Goal: Task Accomplishment & Management: Complete application form

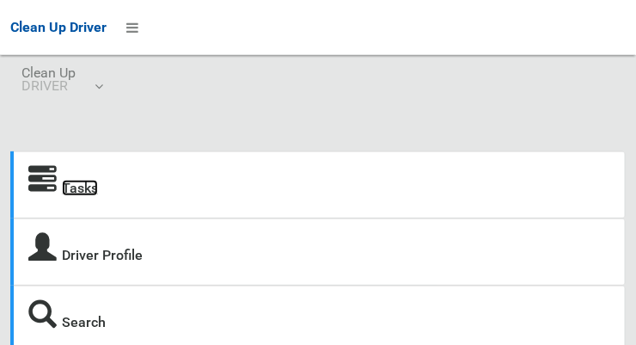
click at [84, 190] on link "Tasks" at bounding box center [80, 188] width 36 height 16
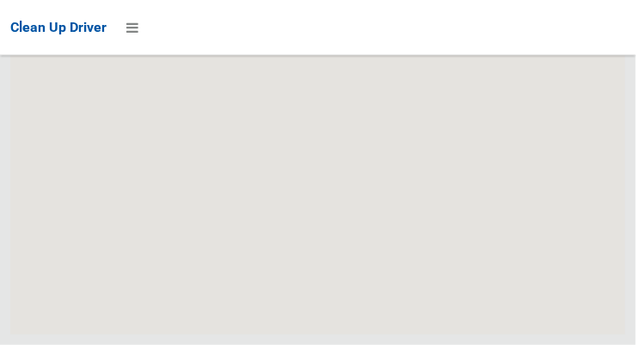
scroll to position [10541, 0]
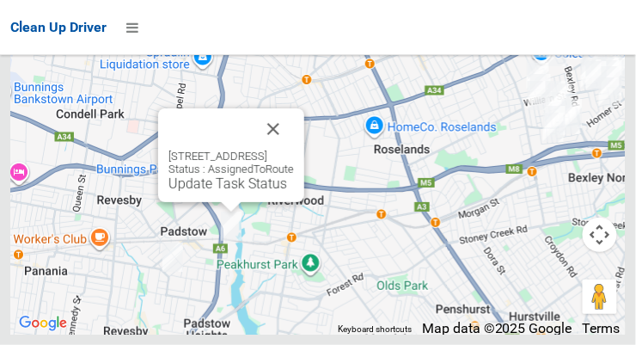
click at [240, 192] on link "Update Task Status" at bounding box center [227, 183] width 119 height 16
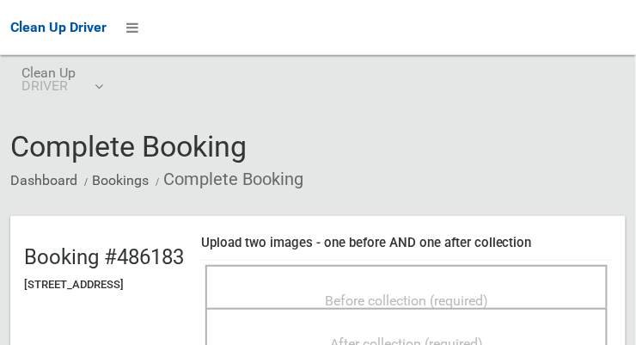
click at [448, 292] on span "Before collection (required)" at bounding box center [406, 300] width 163 height 16
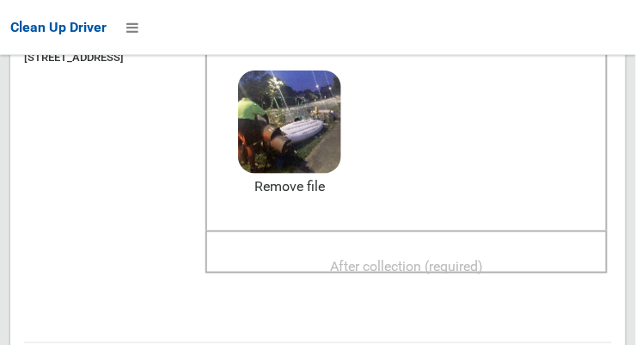
scroll to position [226, 0]
click at [406, 259] on span "After collection (required)" at bounding box center [406, 267] width 153 height 16
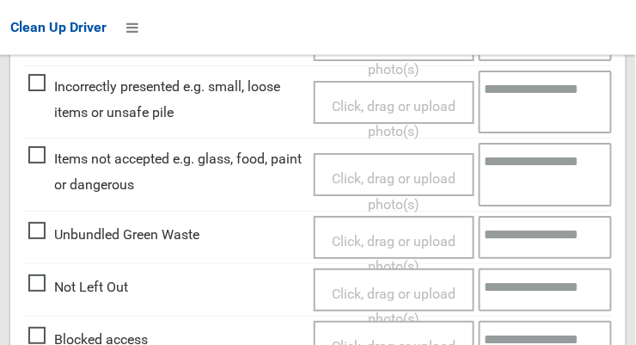
scroll to position [887, 0]
click at [36, 157] on span "Items not accepted e.g. glass, food, paint or dangerous" at bounding box center [166, 171] width 277 height 51
click at [397, 179] on span "Click, drag or upload photo(s)" at bounding box center [394, 191] width 124 height 42
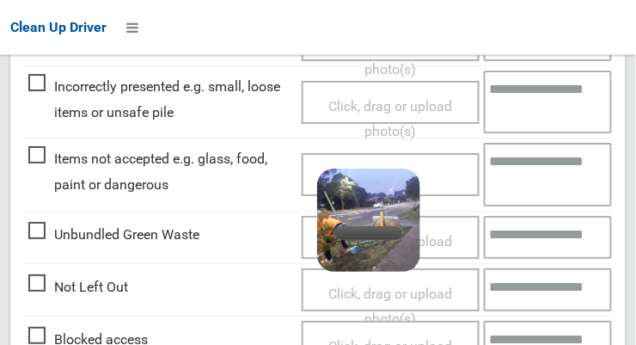
click at [517, 168] on textarea at bounding box center [548, 174] width 129 height 63
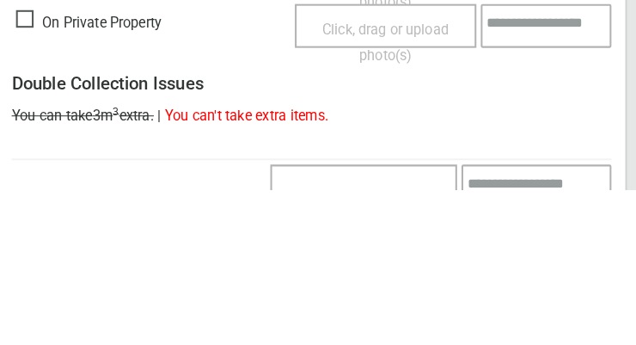
scroll to position [1592, 0]
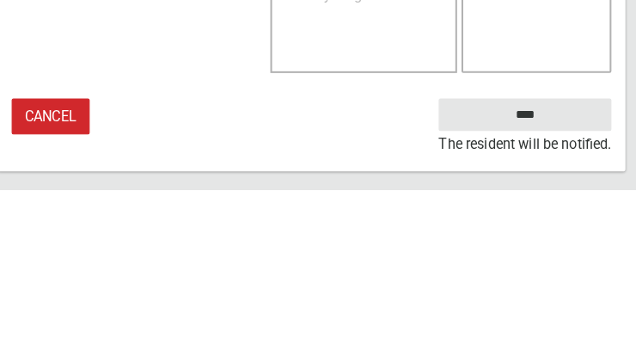
type textarea "**********"
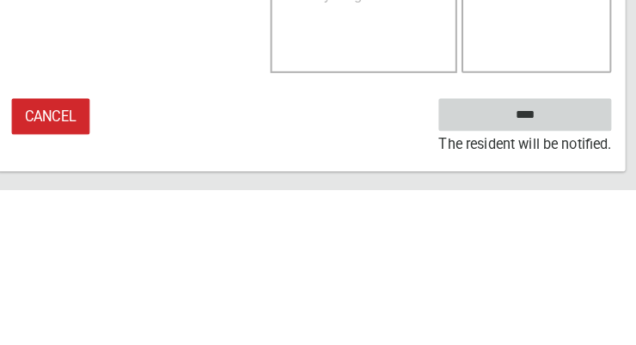
click at [563, 275] on input "****" at bounding box center [527, 271] width 169 height 32
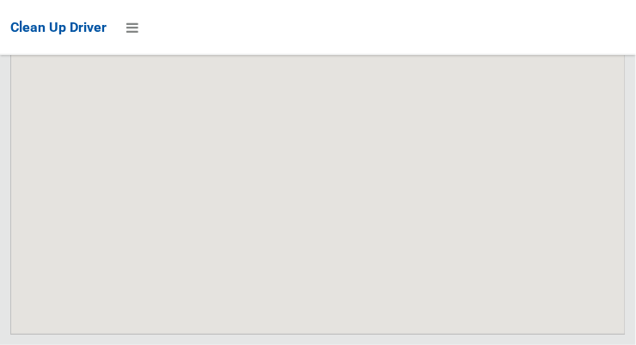
scroll to position [10541, 0]
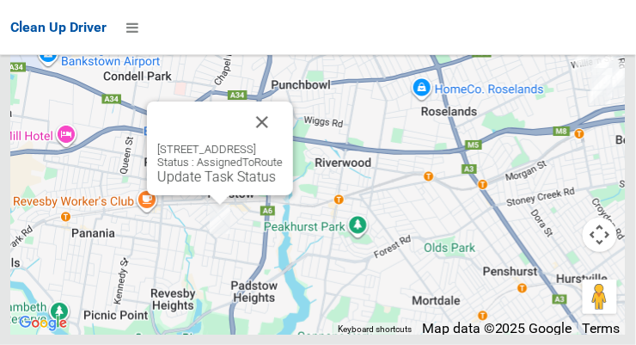
click at [218, 195] on div "7 Hercules Avenue, PADSTOW NSW 2211 Status : AssignedToRoute Update Task Status" at bounding box center [220, 148] width 146 height 94
click at [217, 185] on link "Update Task Status" at bounding box center [216, 176] width 119 height 16
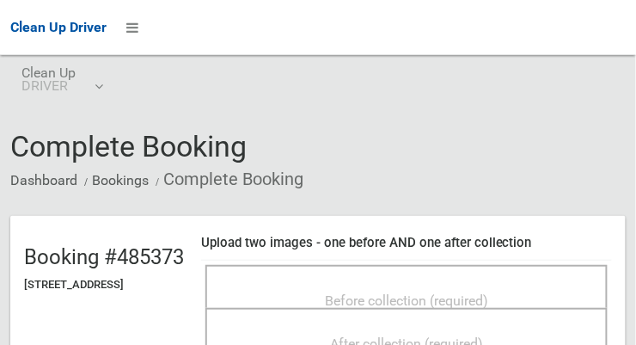
click at [385, 292] on span "Before collection (required)" at bounding box center [406, 300] width 163 height 16
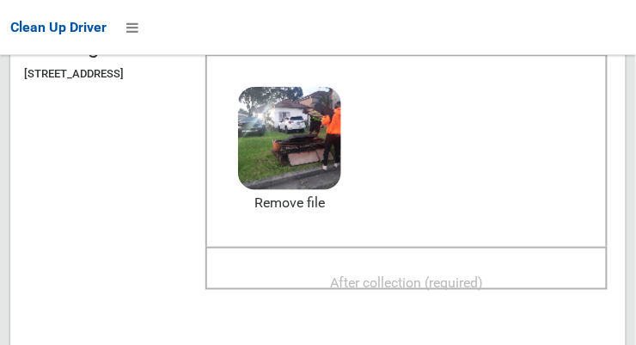
scroll to position [210, 0]
click at [483, 275] on span "After collection (required)" at bounding box center [406, 283] width 153 height 16
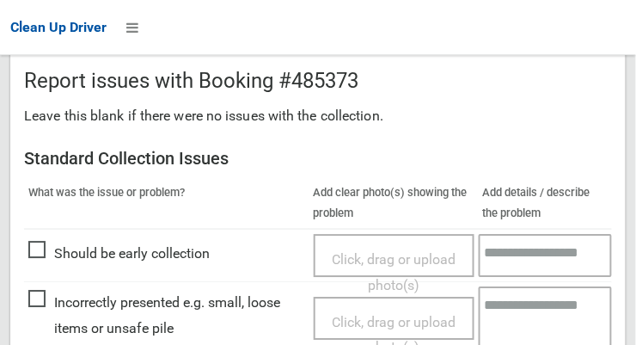
scroll to position [1554, 0]
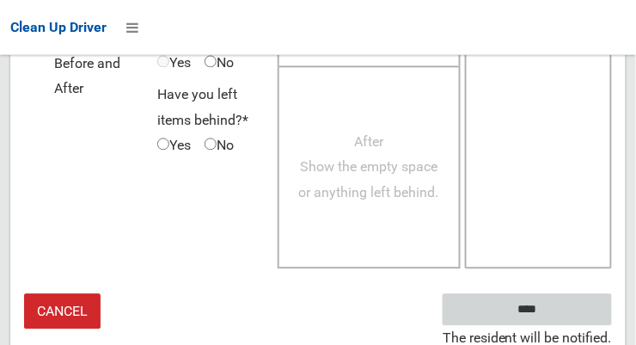
click at [553, 314] on input "****" at bounding box center [527, 309] width 169 height 32
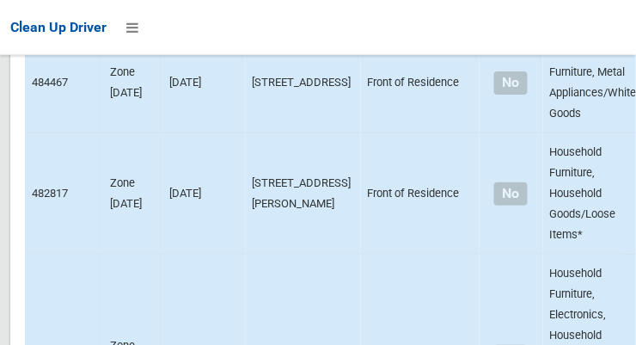
scroll to position [10541, 0]
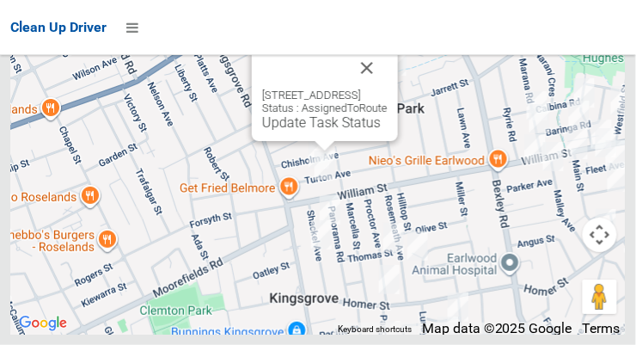
click at [388, 89] on button "Close" at bounding box center [366, 67] width 41 height 41
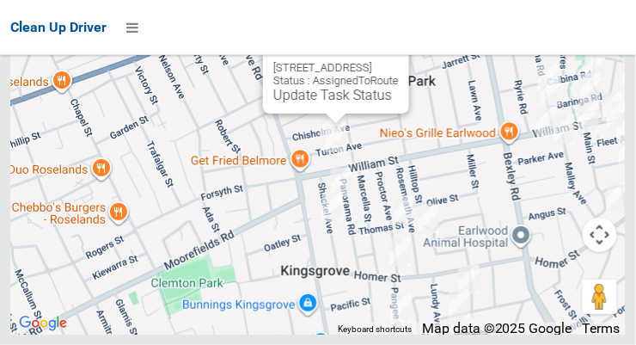
click at [399, 61] on button "Close" at bounding box center [378, 40] width 41 height 41
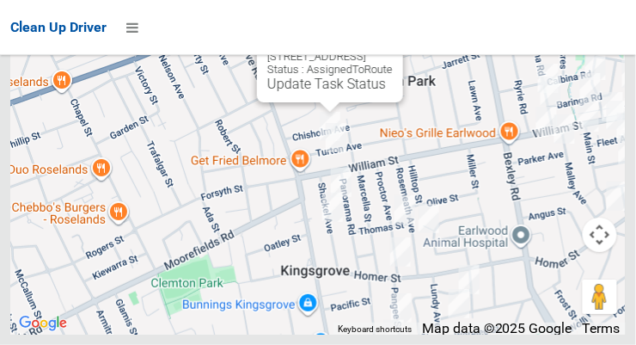
click at [300, 92] on link "Update Task Status" at bounding box center [326, 84] width 119 height 16
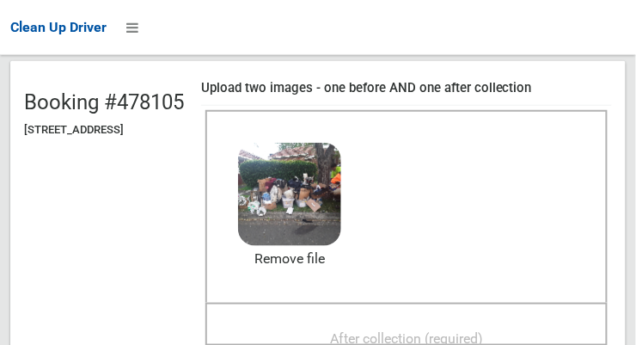
scroll to position [146, 0]
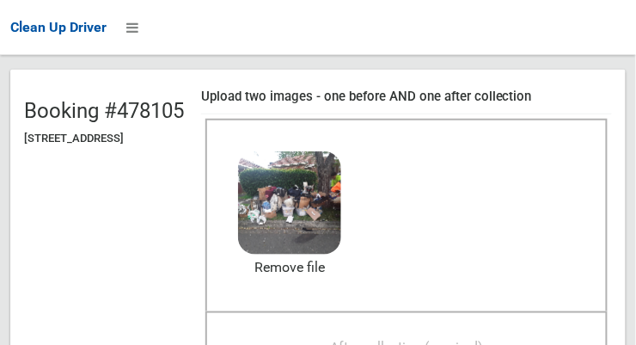
click at [480, 339] on span "After collection (required)" at bounding box center [406, 347] width 153 height 16
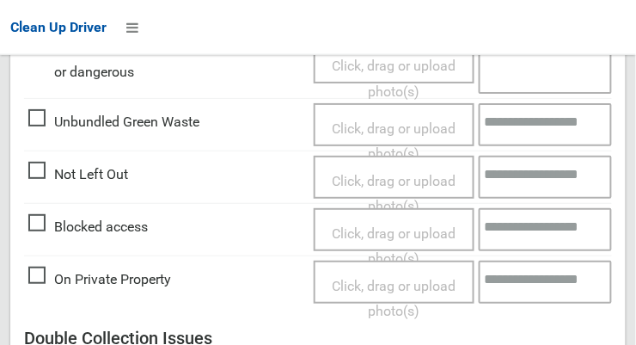
scroll to position [1554, 0]
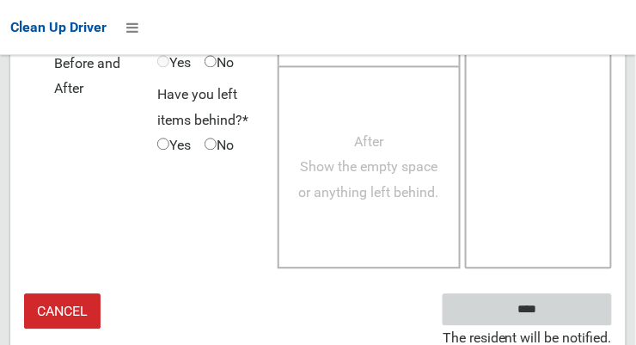
click at [539, 308] on input "****" at bounding box center [527, 309] width 169 height 32
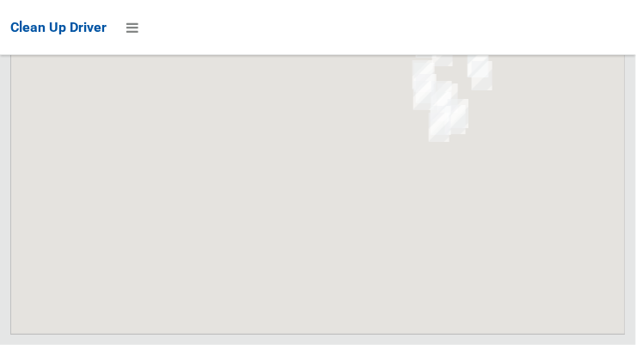
scroll to position [10541, 0]
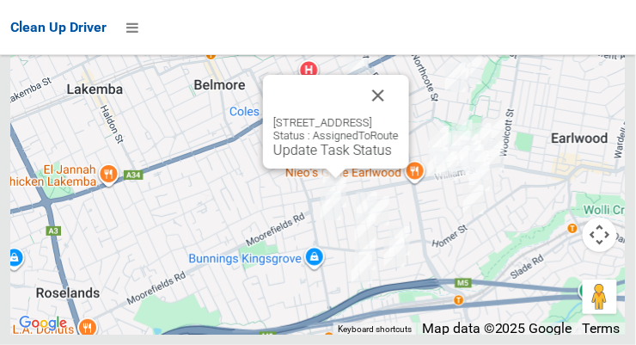
click at [399, 116] on button "Close" at bounding box center [378, 95] width 41 height 41
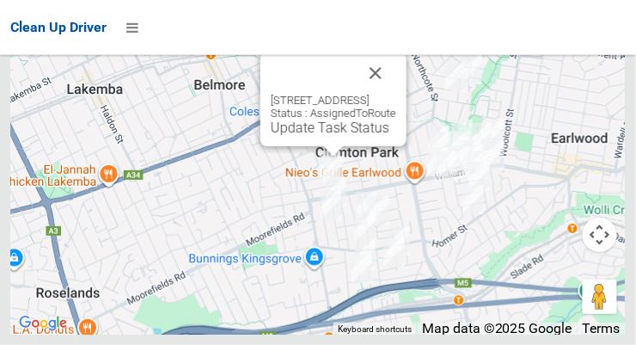
click at [303, 136] on link "Update Task Status" at bounding box center [330, 127] width 119 height 16
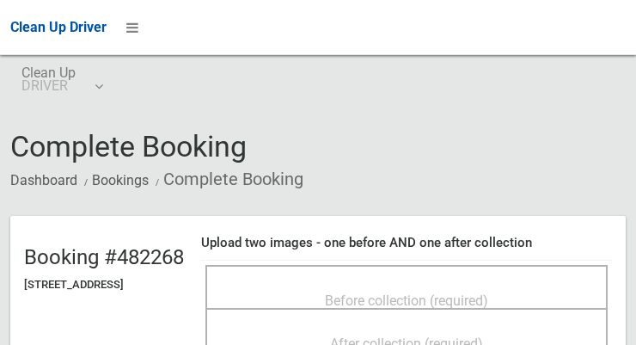
click at [455, 284] on div "Before collection (required)" at bounding box center [406, 300] width 365 height 32
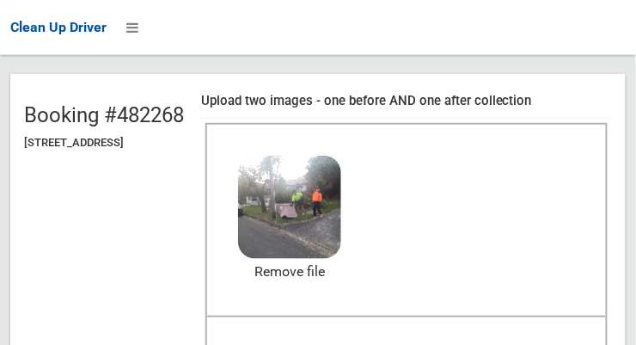
scroll to position [145, 0]
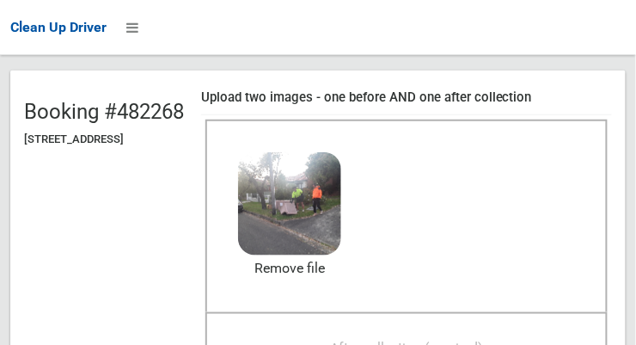
click at [483, 340] on span "After collection (required)" at bounding box center [406, 348] width 153 height 16
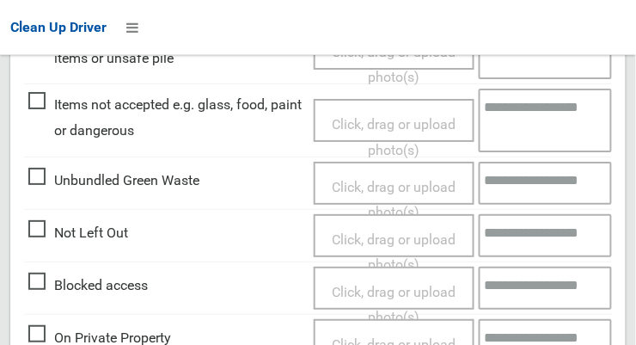
scroll to position [1554, 0]
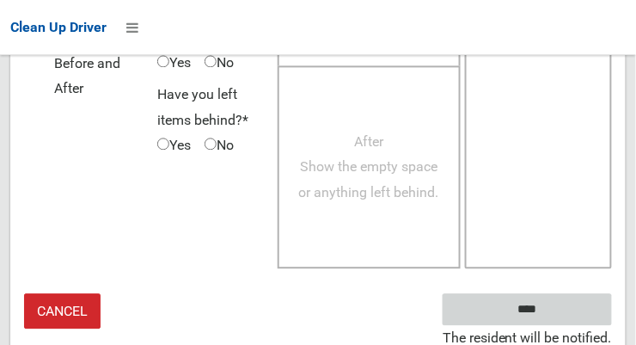
click at [553, 313] on input "****" at bounding box center [527, 309] width 169 height 32
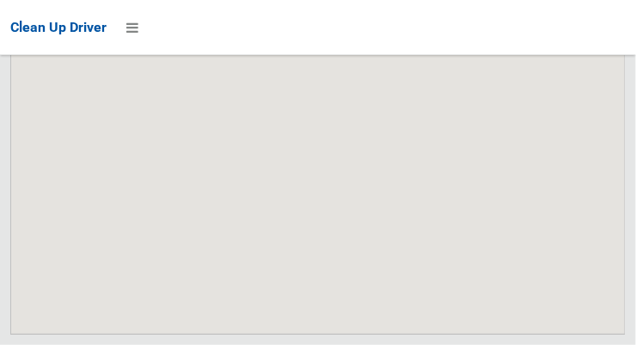
scroll to position [10541, 0]
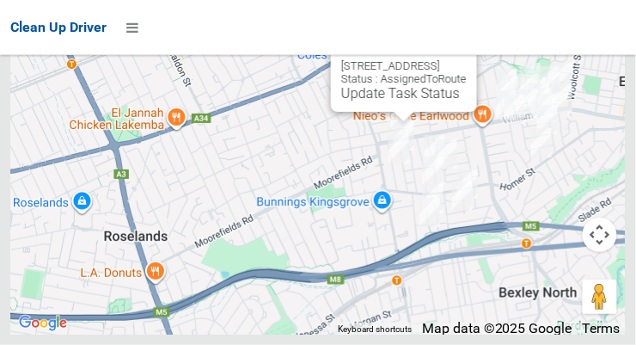
click at [389, 101] on link "Update Task Status" at bounding box center [400, 93] width 119 height 16
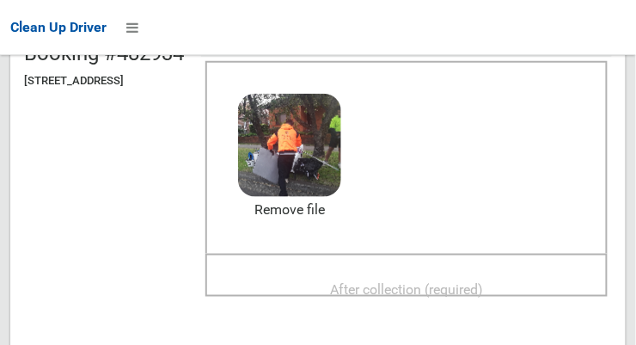
scroll to position [203, 0]
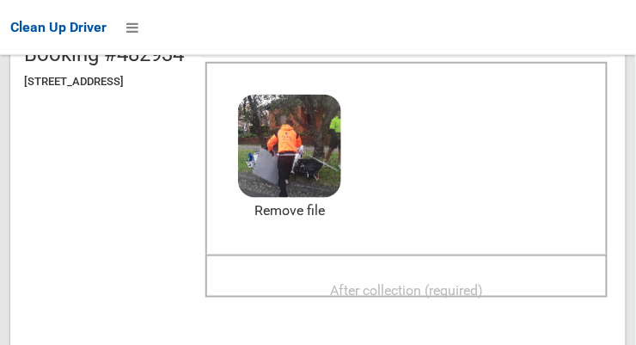
click at [483, 282] on span "After collection (required)" at bounding box center [406, 290] width 153 height 16
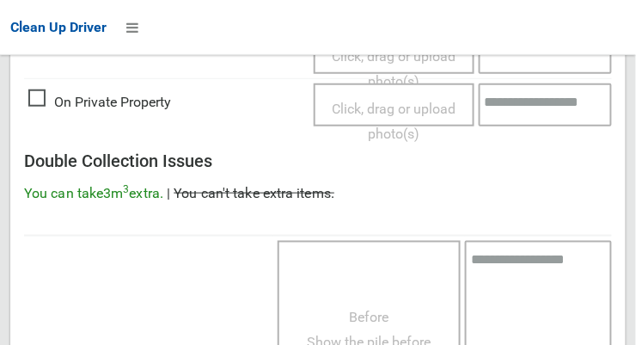
scroll to position [1554, 0]
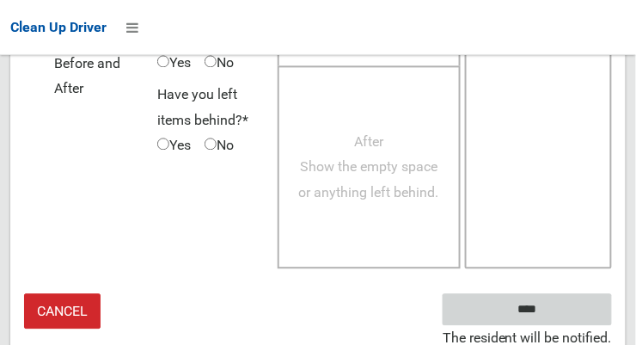
click at [560, 308] on input "****" at bounding box center [527, 309] width 169 height 32
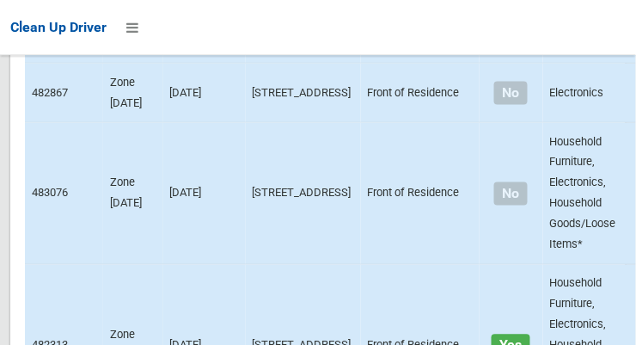
scroll to position [10541, 0]
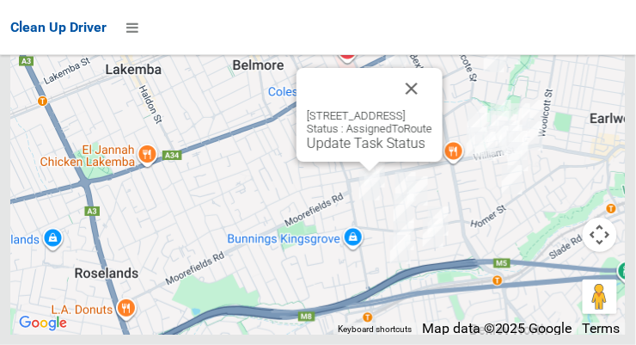
click at [362, 151] on link "Update Task Status" at bounding box center [366, 143] width 119 height 16
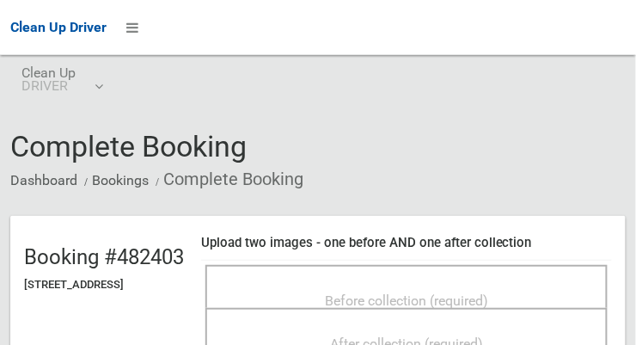
click at [502, 284] on div "Before collection (required)" at bounding box center [406, 300] width 365 height 32
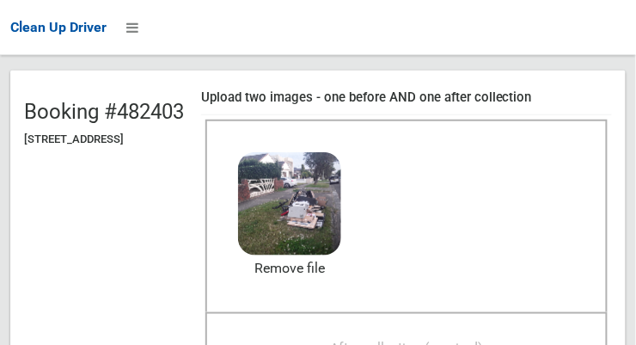
scroll to position [145, 0]
click at [483, 340] on span "After collection (required)" at bounding box center [406, 348] width 153 height 16
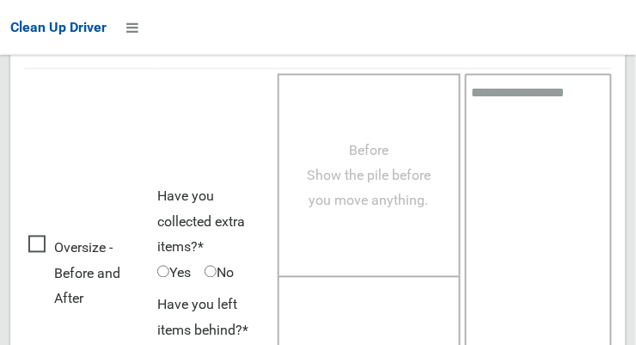
scroll to position [1554, 0]
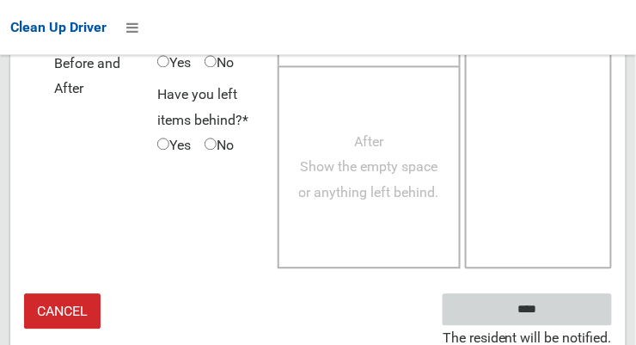
click at [566, 314] on input "****" at bounding box center [527, 309] width 169 height 32
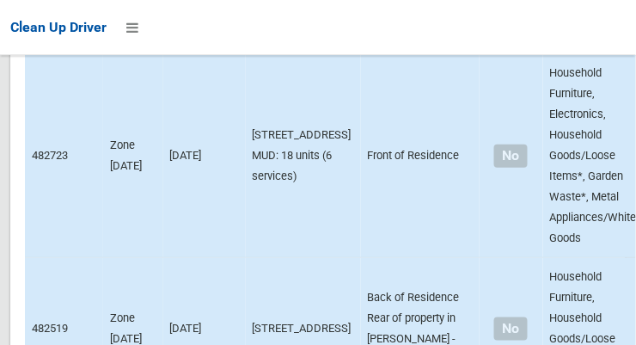
scroll to position [10541, 0]
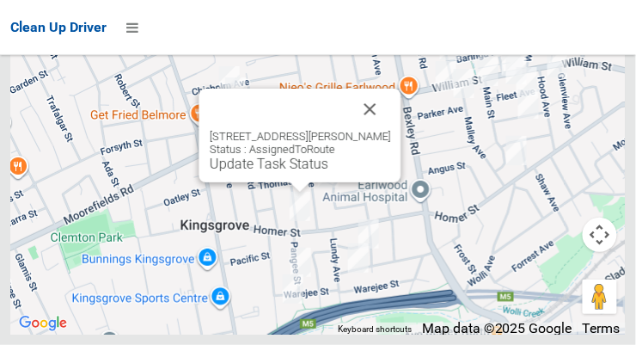
click at [213, 172] on link "Update Task Status" at bounding box center [269, 164] width 119 height 16
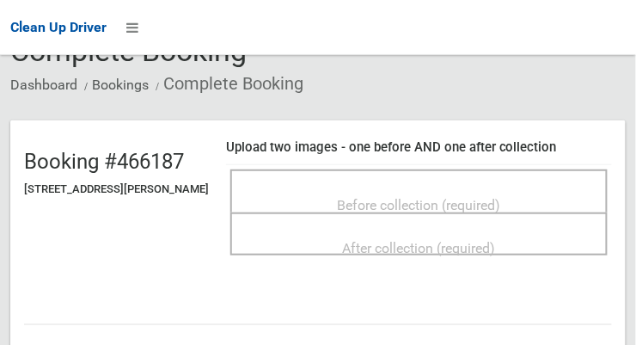
scroll to position [96, 0]
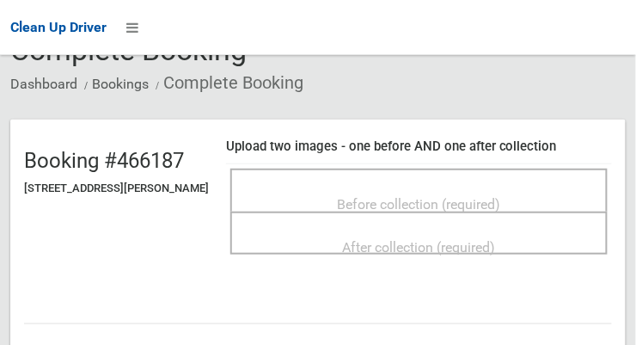
click at [499, 196] on span "Before collection (required)" at bounding box center [419, 204] width 163 height 16
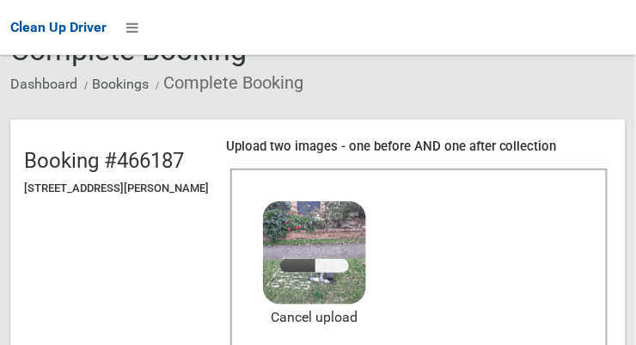
scroll to position [279, 0]
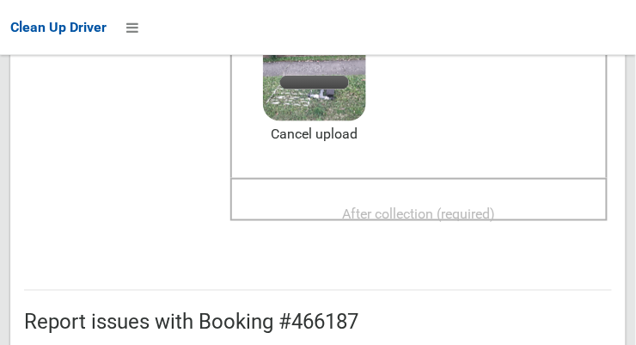
click at [494, 205] on span "After collection (required)" at bounding box center [419, 213] width 153 height 16
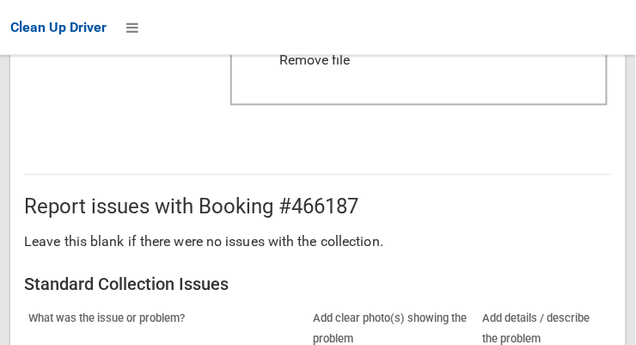
scroll to position [1035, 0]
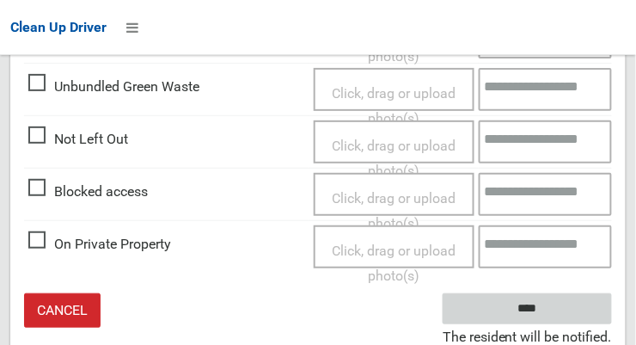
click at [553, 310] on input "****" at bounding box center [527, 309] width 169 height 32
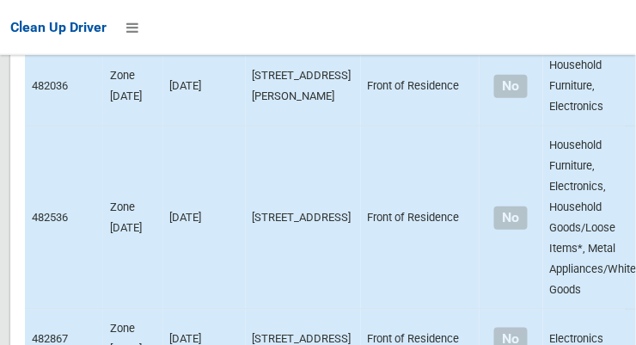
scroll to position [10541, 0]
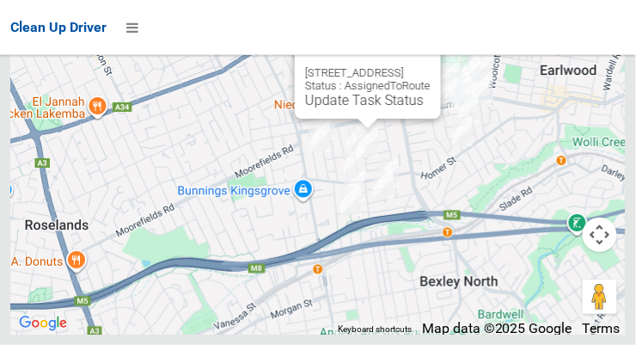
click at [431, 66] on button "Close" at bounding box center [409, 45] width 41 height 41
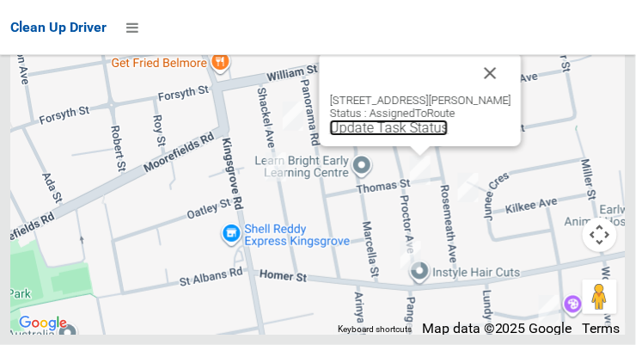
click at [409, 136] on link "Update Task Status" at bounding box center [389, 127] width 119 height 16
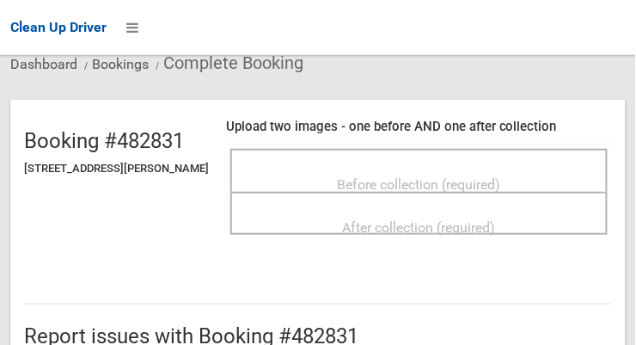
scroll to position [113, 0]
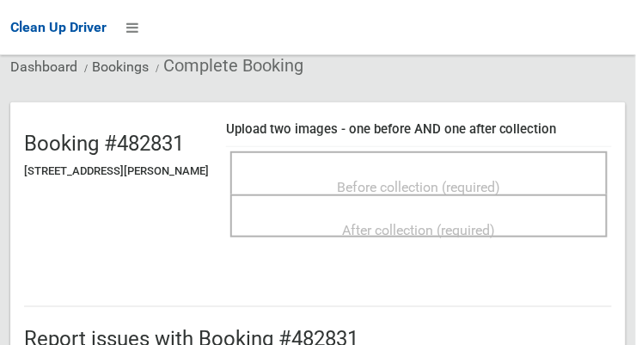
click at [501, 181] on span "Before collection (required)" at bounding box center [419, 187] width 163 height 16
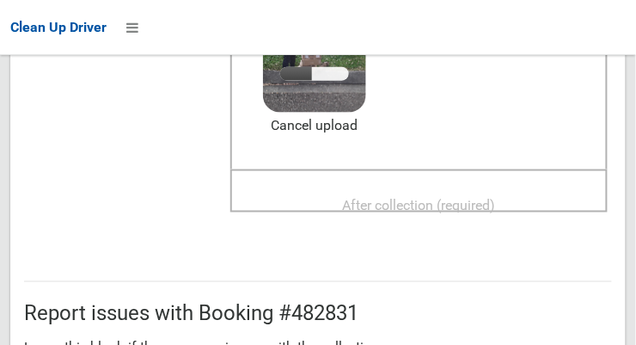
scroll to position [296, 0]
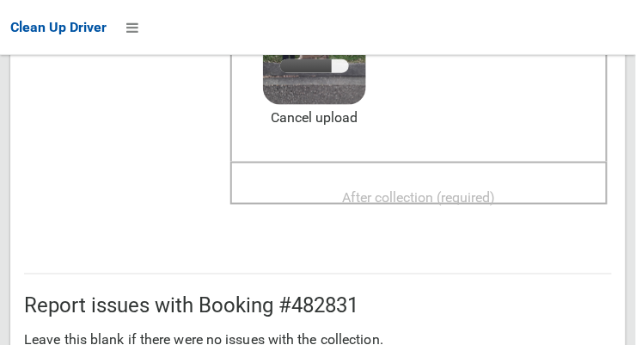
click at [491, 191] on span "After collection (required)" at bounding box center [419, 197] width 153 height 16
click at [496, 189] on span "After collection (required)" at bounding box center [419, 197] width 153 height 16
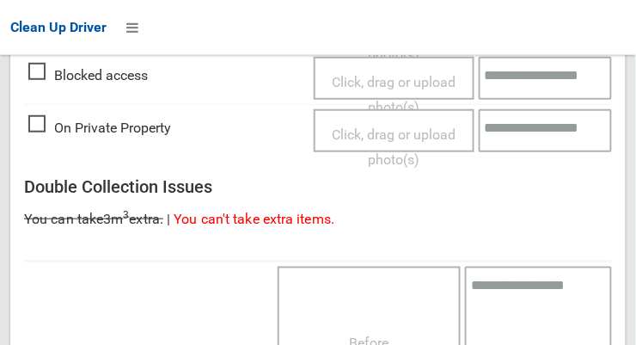
scroll to position [1554, 0]
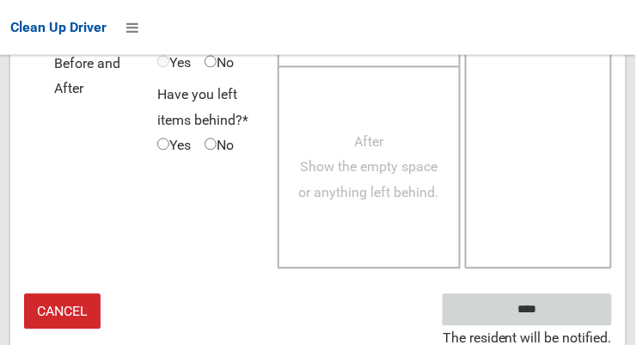
click at [547, 303] on input "****" at bounding box center [527, 309] width 169 height 32
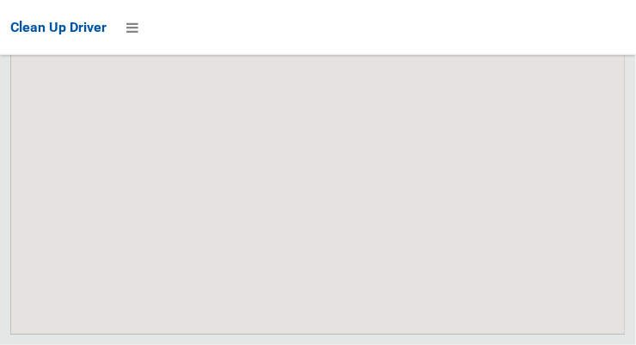
scroll to position [10541, 0]
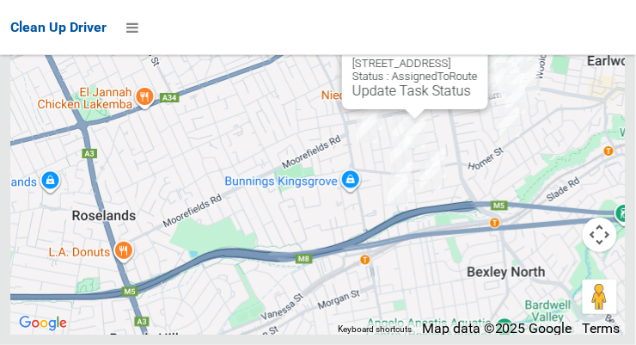
click at [395, 99] on link "Update Task Status" at bounding box center [411, 91] width 119 height 16
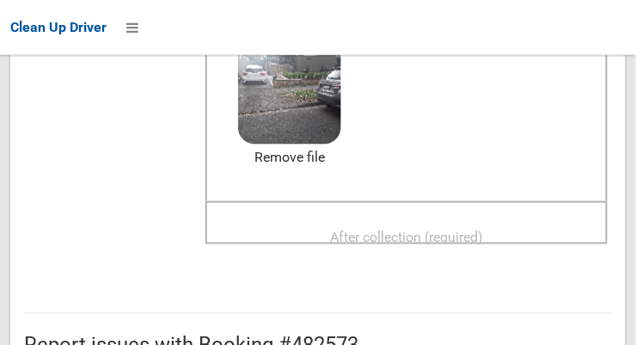
scroll to position [254, 0]
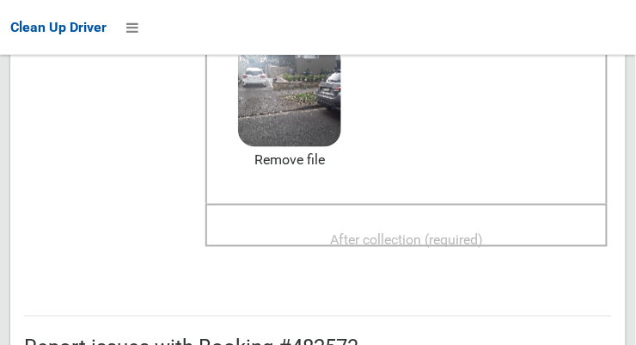
click at [483, 231] on span "After collection (required)" at bounding box center [406, 239] width 153 height 16
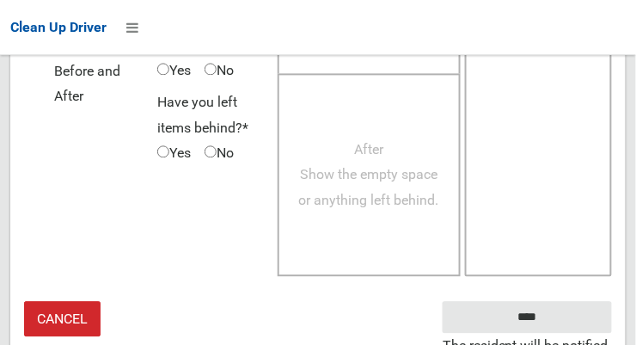
scroll to position [1554, 0]
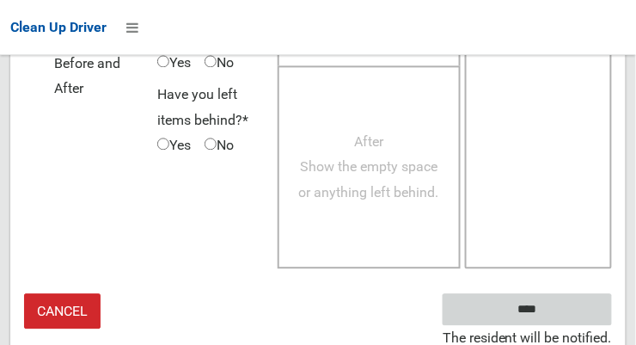
click at [553, 312] on input "****" at bounding box center [527, 309] width 169 height 32
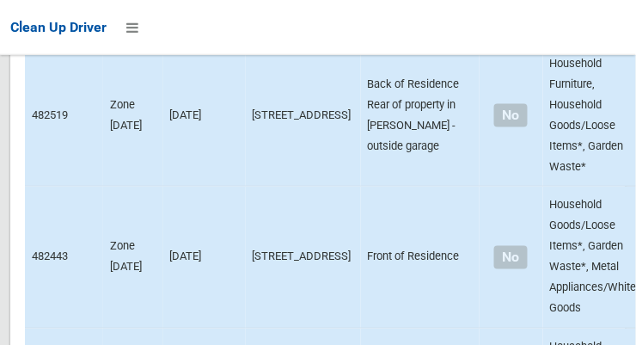
scroll to position [10541, 0]
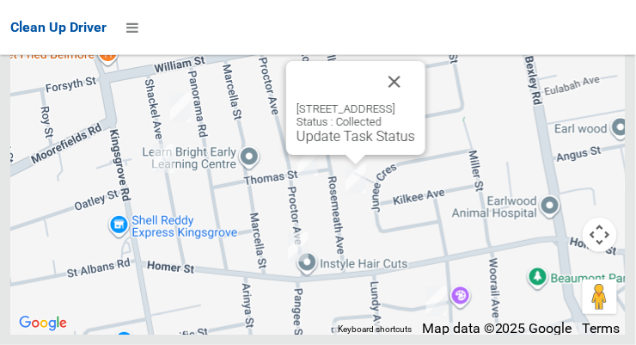
click at [415, 102] on button "Close" at bounding box center [394, 81] width 41 height 41
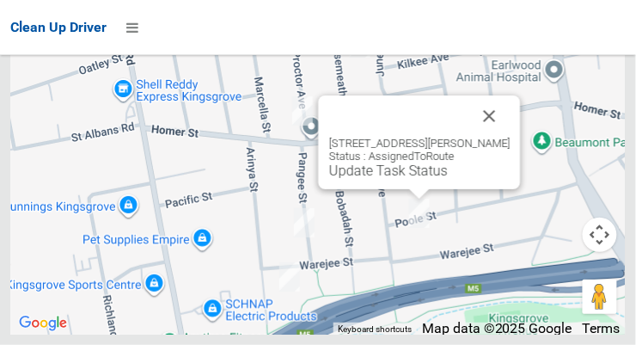
click at [493, 137] on button "Close" at bounding box center [489, 115] width 41 height 41
click at [490, 137] on button "Close" at bounding box center [489, 115] width 41 height 41
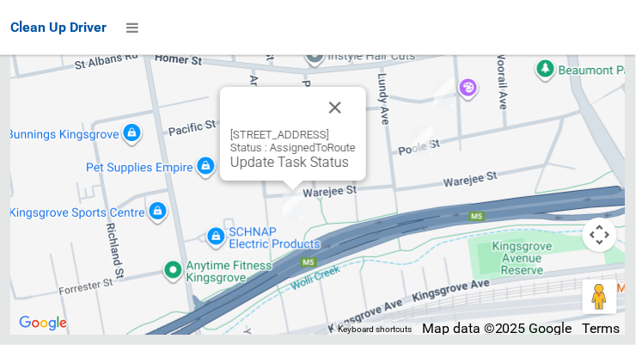
click at [356, 128] on button "Close" at bounding box center [335, 107] width 41 height 41
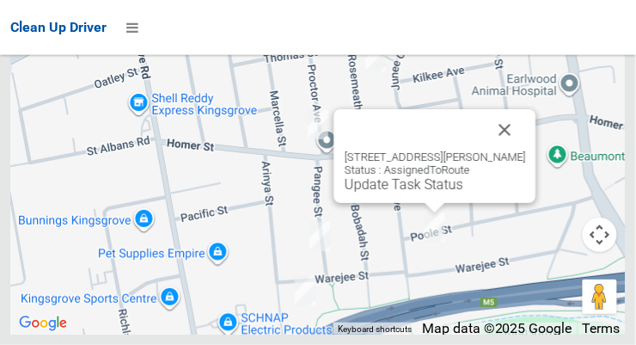
click at [518, 150] on button "Close" at bounding box center [505, 129] width 41 height 41
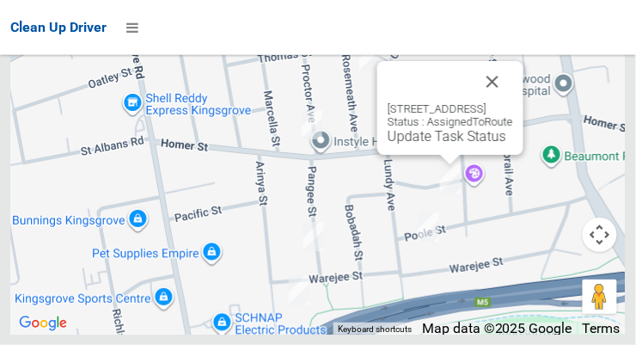
click at [513, 102] on button "Close" at bounding box center [492, 81] width 41 height 41
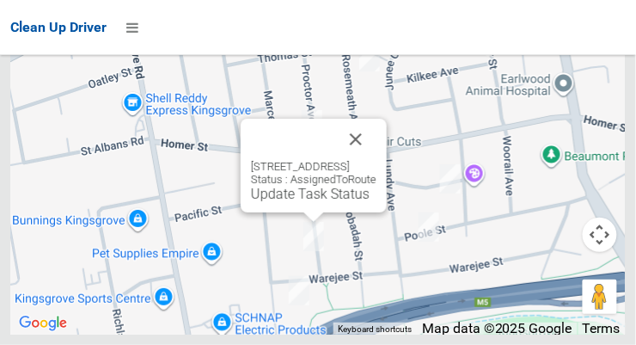
click at [377, 160] on button "Close" at bounding box center [355, 139] width 41 height 41
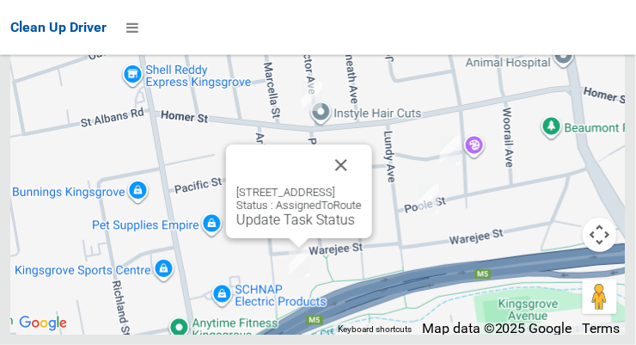
click at [362, 186] on button "Close" at bounding box center [341, 164] width 41 height 41
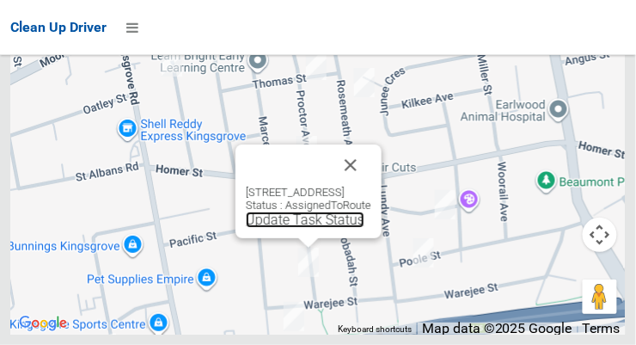
click at [298, 228] on link "Update Task Status" at bounding box center [305, 219] width 119 height 16
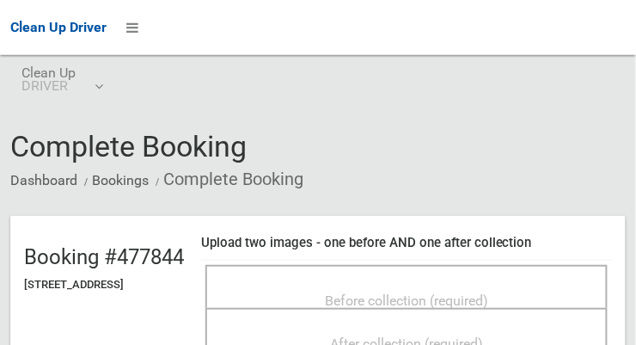
click at [483, 292] on span "Before collection (required)" at bounding box center [406, 300] width 163 height 16
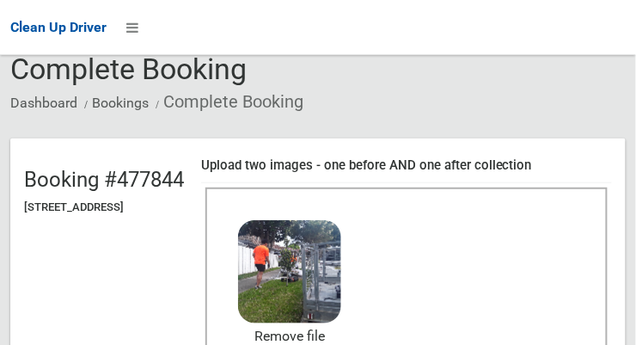
scroll to position [121, 0]
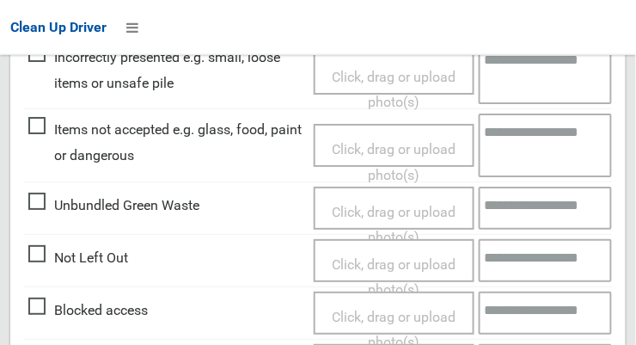
scroll to position [1554, 0]
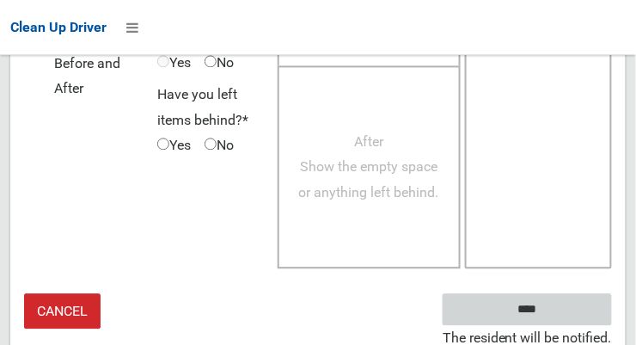
click at [553, 314] on input "****" at bounding box center [527, 309] width 169 height 32
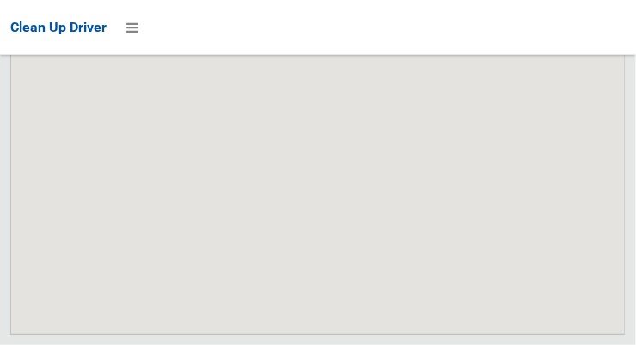
scroll to position [10541, 0]
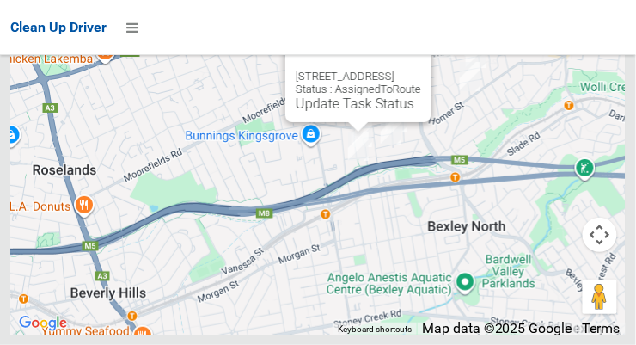
click at [337, 112] on link "Update Task Status" at bounding box center [355, 103] width 119 height 16
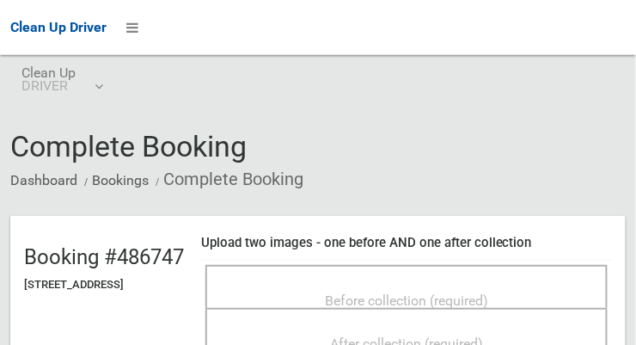
click at [473, 292] on span "Before collection (required)" at bounding box center [406, 300] width 163 height 16
click at [520, 284] on div "Before collection (required)" at bounding box center [406, 300] width 365 height 32
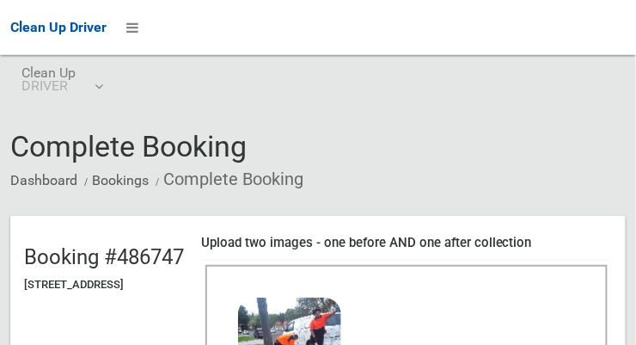
scroll to position [147, 0]
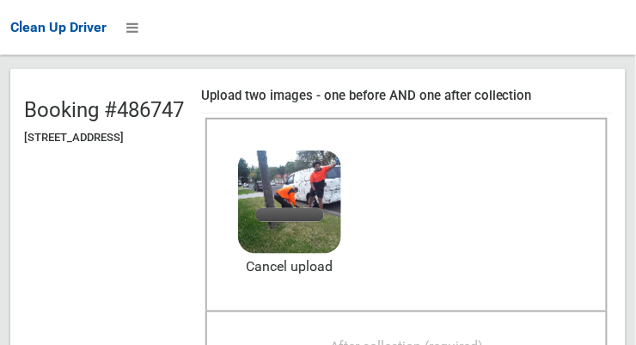
click at [476, 338] on span "After collection (required)" at bounding box center [406, 346] width 153 height 16
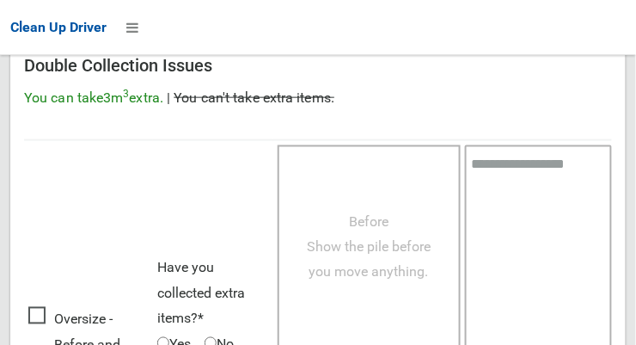
scroll to position [1554, 0]
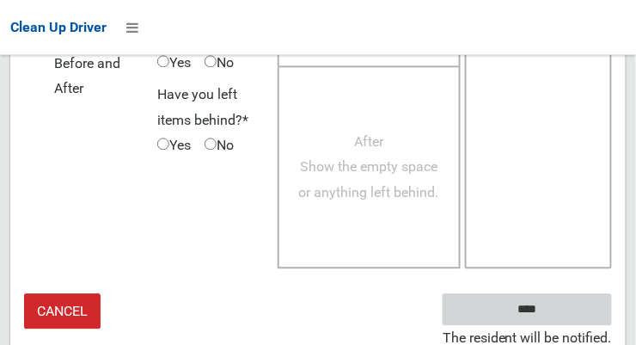
click at [553, 317] on input "****" at bounding box center [527, 309] width 169 height 32
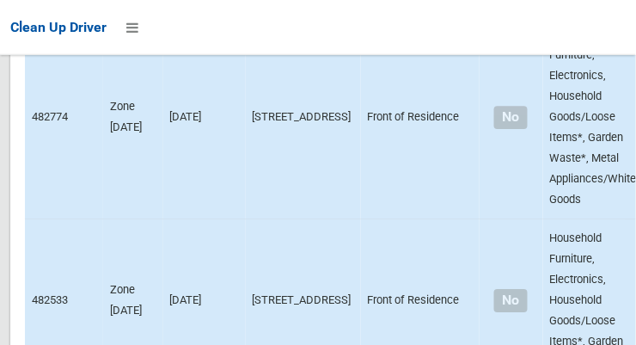
scroll to position [10541, 0]
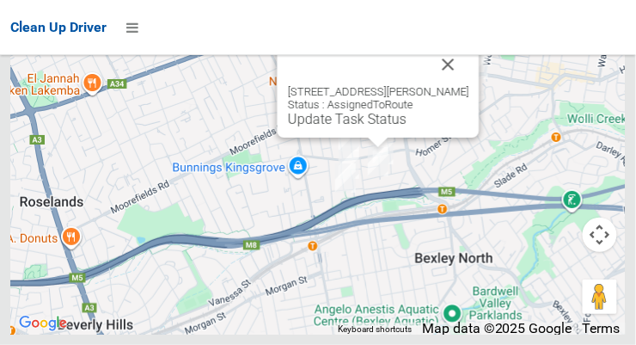
click at [368, 138] on div "[STREET_ADDRESS][PERSON_NAME] Status : AssignedToRoute Update Task Status" at bounding box center [379, 91] width 202 height 94
click at [365, 127] on link "Update Task Status" at bounding box center [347, 119] width 119 height 16
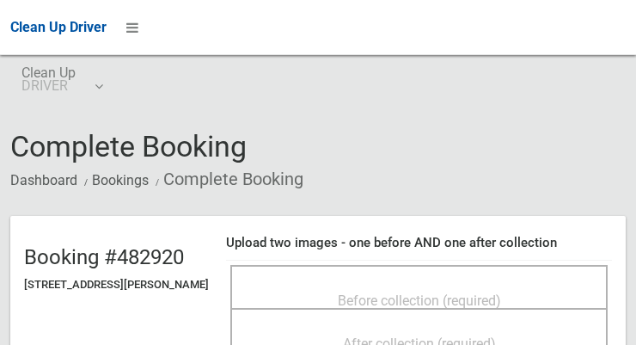
click at [409, 292] on span "Before collection (required)" at bounding box center [419, 300] width 163 height 16
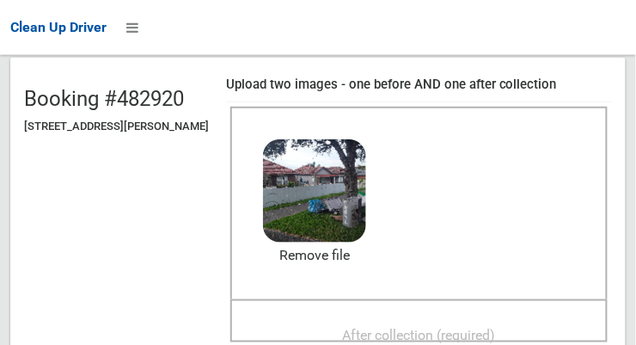
scroll to position [178, 0]
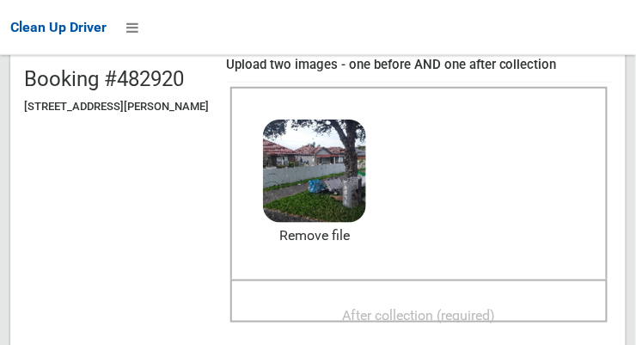
click at [481, 307] on span "After collection (required)" at bounding box center [419, 315] width 153 height 16
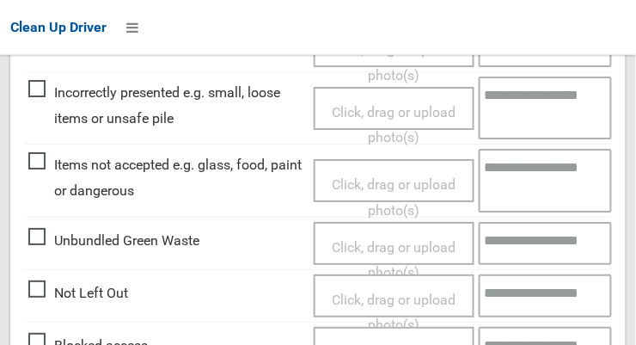
scroll to position [1554, 0]
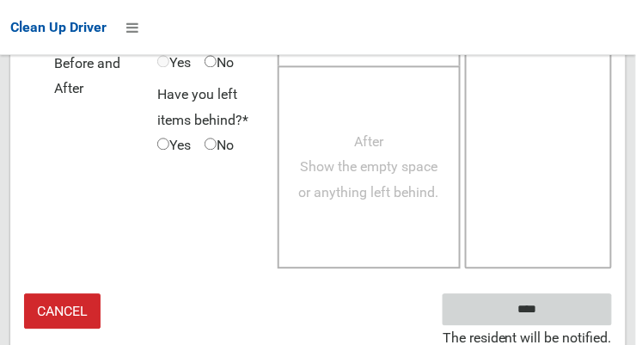
click at [553, 317] on input "****" at bounding box center [527, 309] width 169 height 32
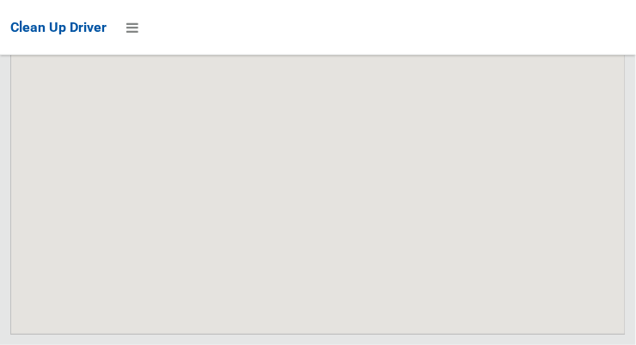
scroll to position [10541, 0]
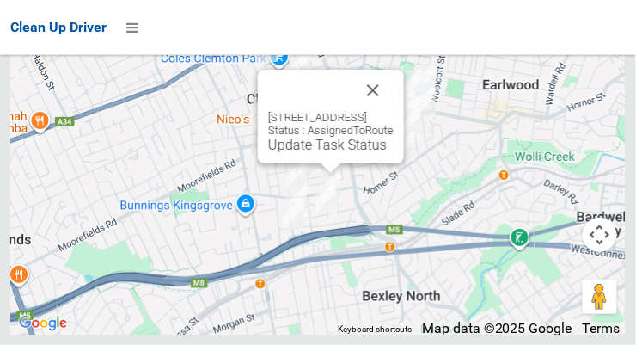
click at [322, 153] on link "Update Task Status" at bounding box center [327, 145] width 119 height 16
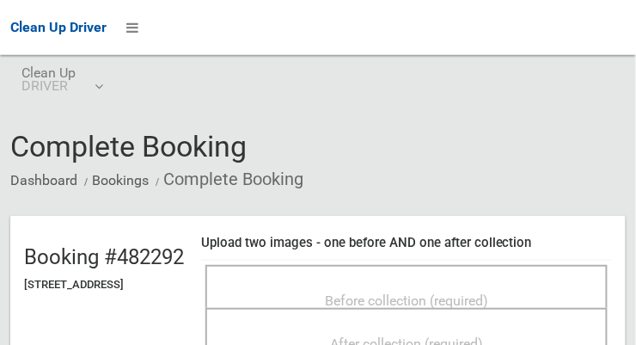
click at [488, 292] on span "Before collection (required)" at bounding box center [406, 300] width 163 height 16
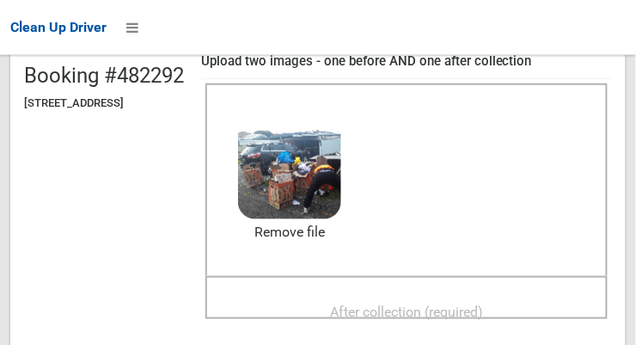
scroll to position [181, 0]
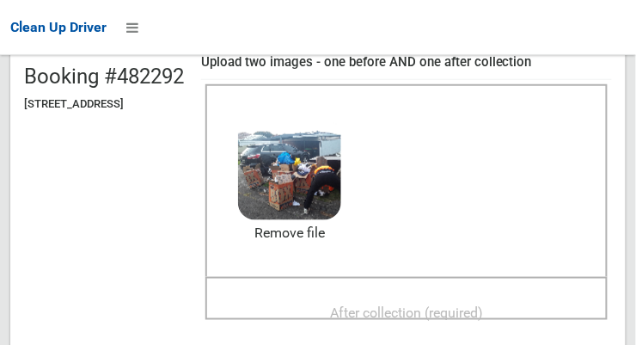
click at [514, 296] on div "After collection (required)" at bounding box center [406, 312] width 365 height 32
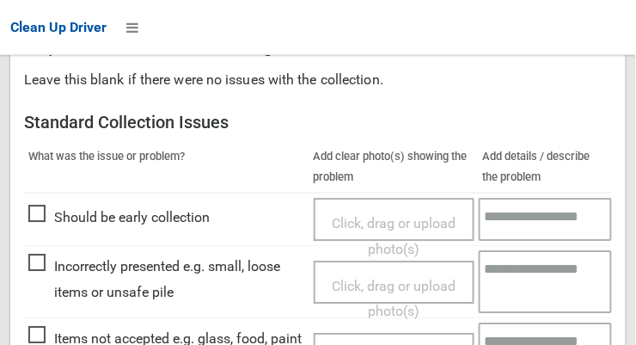
scroll to position [1554, 0]
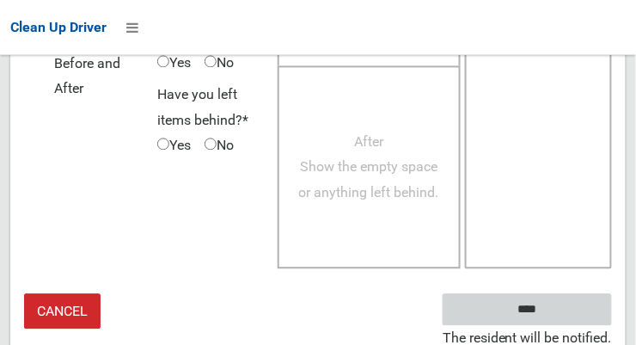
click at [553, 308] on input "****" at bounding box center [527, 309] width 169 height 32
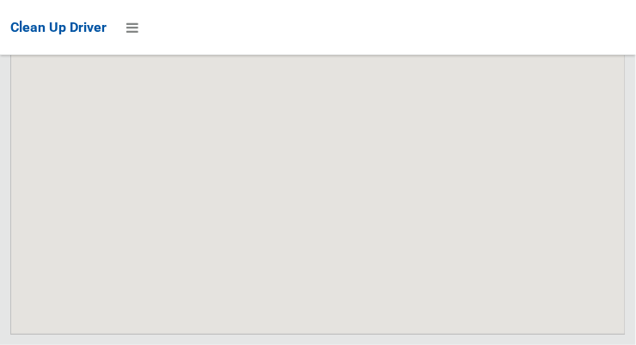
scroll to position [10541, 0]
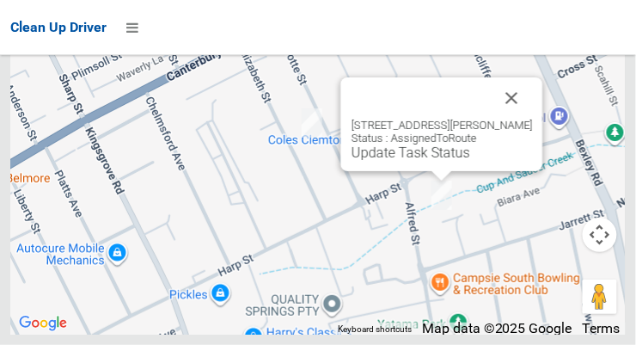
click at [525, 119] on button "Close" at bounding box center [512, 97] width 41 height 41
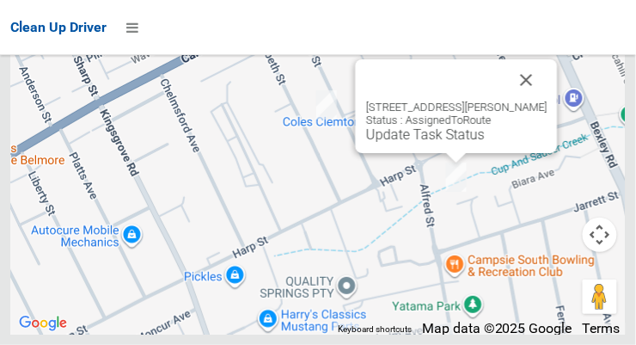
click at [431, 143] on link "Update Task Status" at bounding box center [425, 134] width 119 height 16
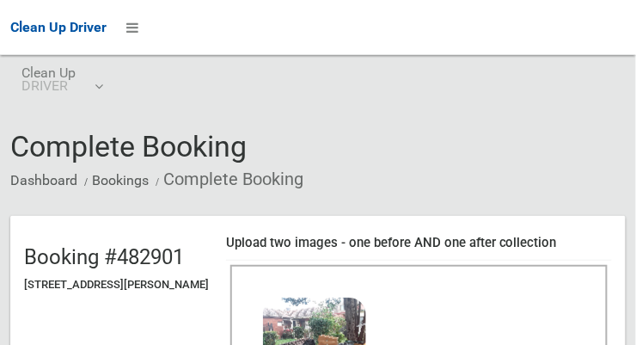
scroll to position [218, 0]
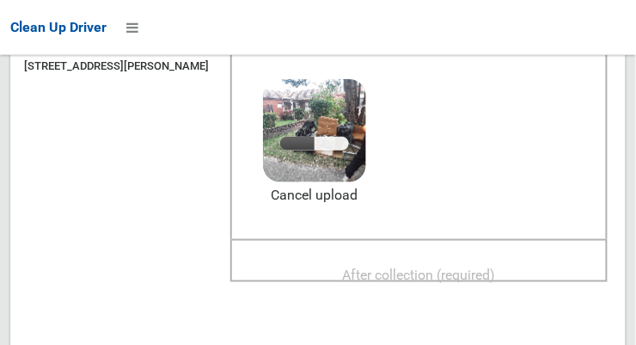
click at [451, 267] on span "After collection (required)" at bounding box center [419, 275] width 153 height 16
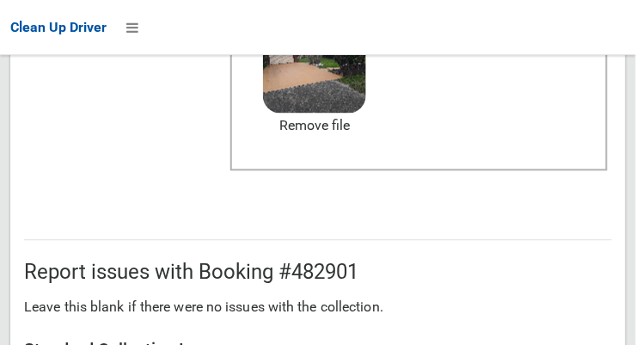
scroll to position [1554, 0]
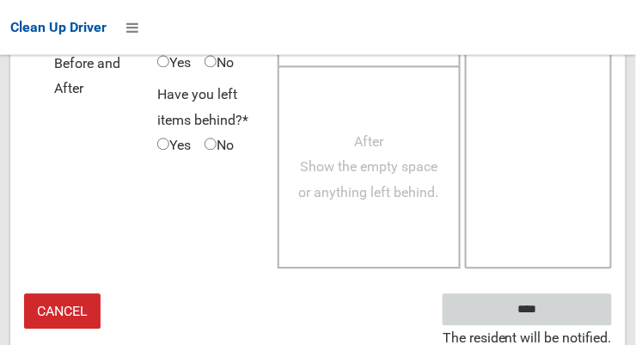
click at [566, 305] on input "****" at bounding box center [527, 309] width 169 height 32
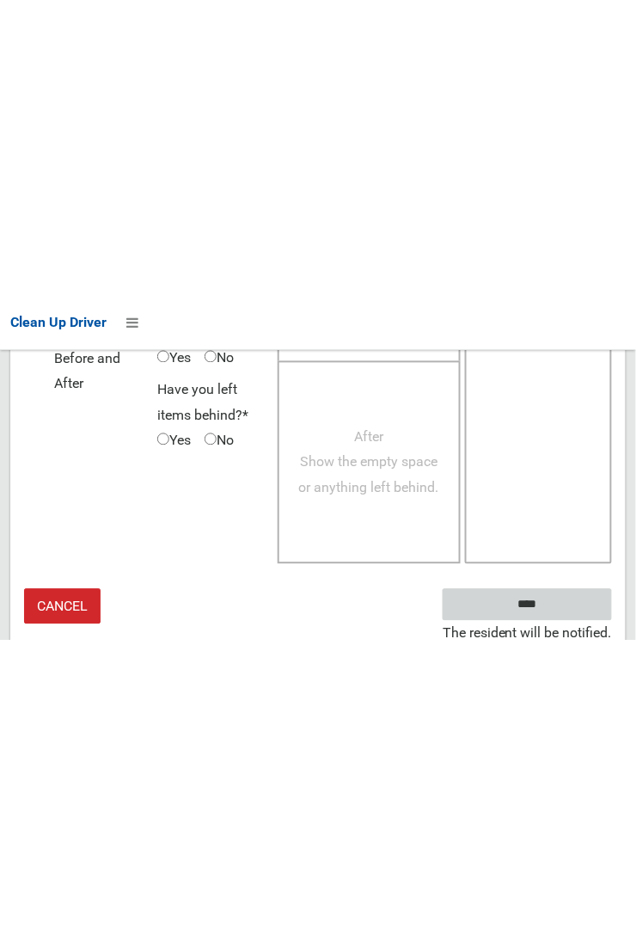
scroll to position [1002, 0]
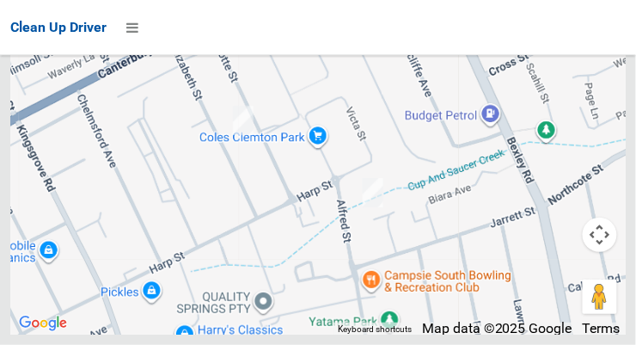
scroll to position [10541, 0]
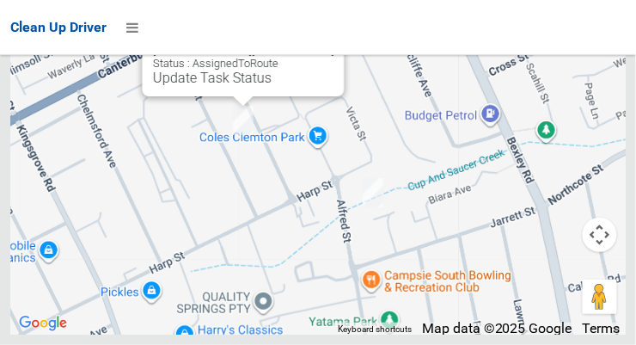
click at [236, 86] on link "Update Task Status" at bounding box center [212, 78] width 119 height 16
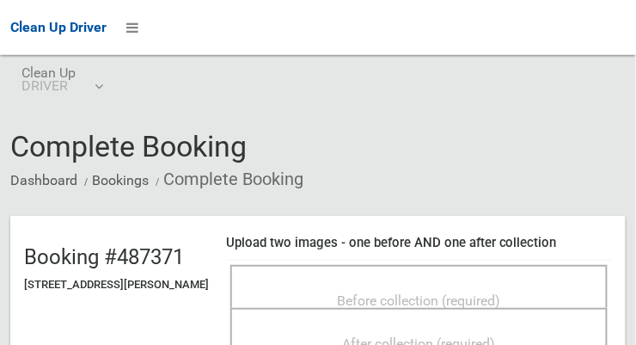
click at [543, 284] on div "Before collection (required)" at bounding box center [419, 300] width 340 height 32
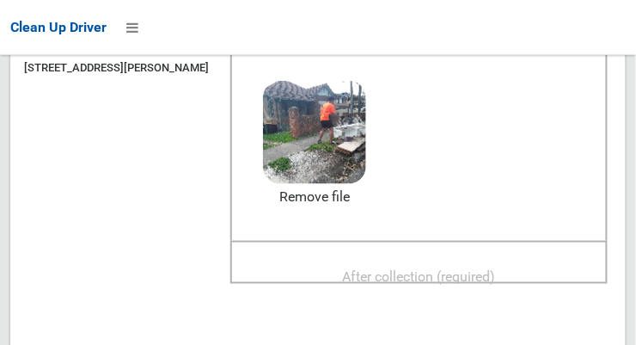
scroll to position [216, 0]
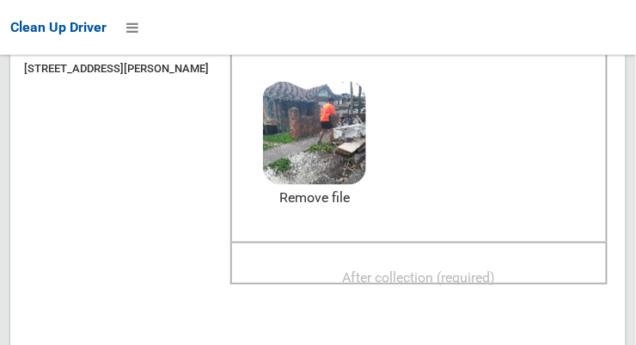
click at [438, 269] on span "After collection (required)" at bounding box center [419, 277] width 153 height 16
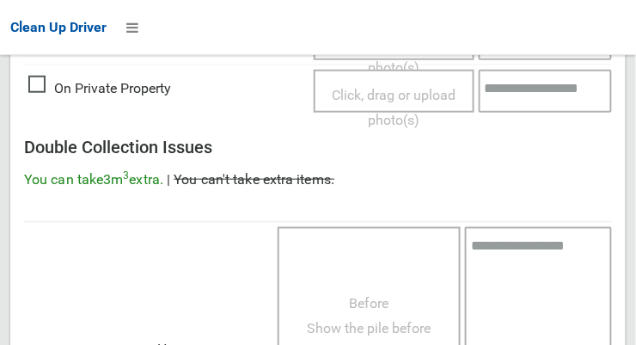
scroll to position [1554, 0]
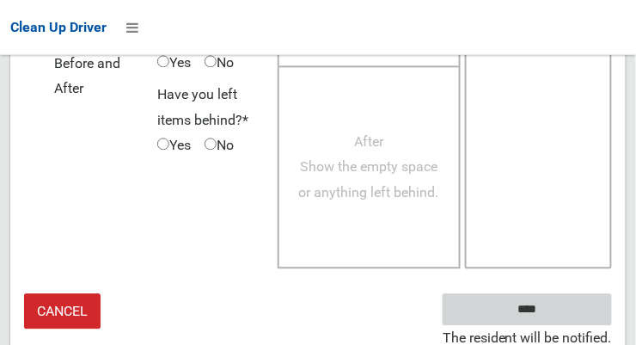
click at [553, 314] on input "****" at bounding box center [527, 309] width 169 height 32
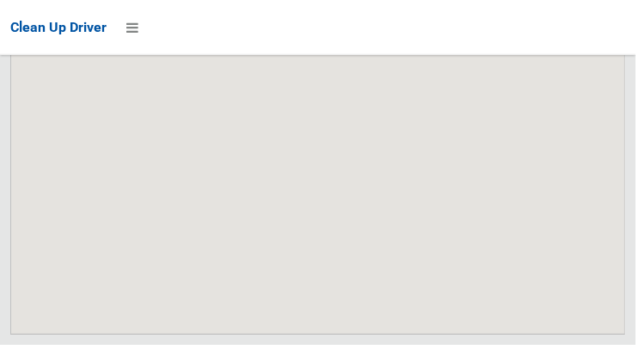
scroll to position [10541, 0]
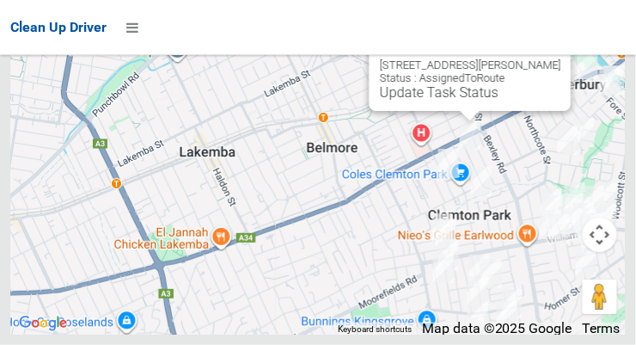
click at [472, 101] on link "Update Task Status" at bounding box center [439, 92] width 119 height 16
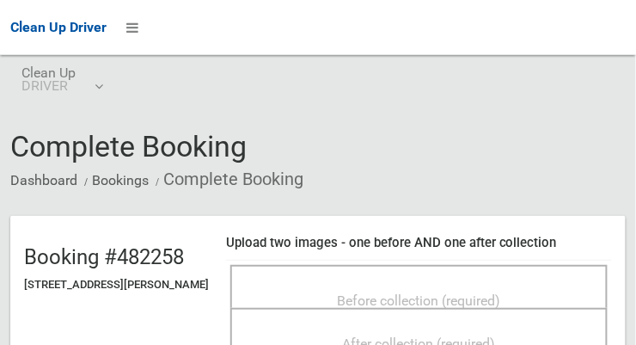
click at [424, 292] on span "Before collection (required)" at bounding box center [419, 300] width 163 height 16
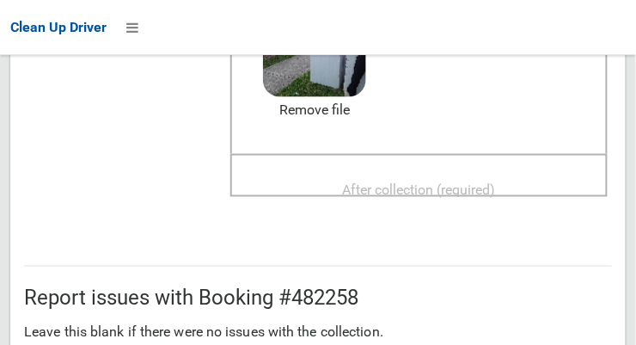
scroll to position [306, 0]
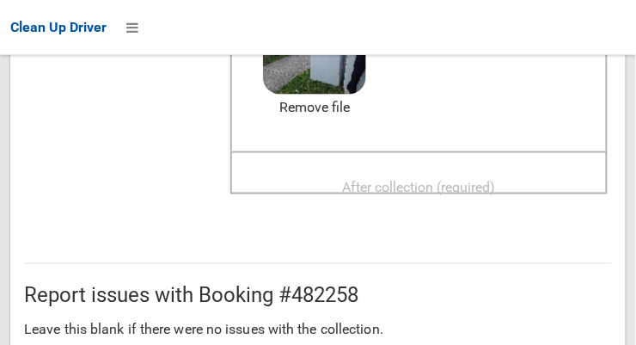
click at [487, 179] on span "After collection (required)" at bounding box center [419, 187] width 153 height 16
click at [457, 188] on span "After collection (required)" at bounding box center [419, 187] width 153 height 16
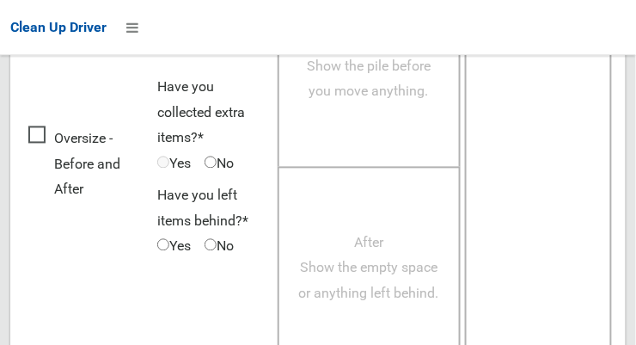
scroll to position [1554, 0]
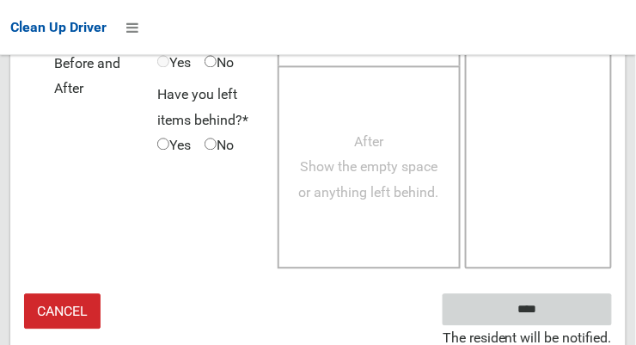
click at [553, 311] on input "****" at bounding box center [527, 309] width 169 height 32
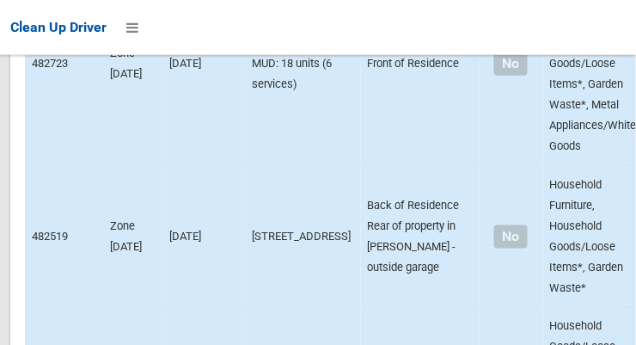
scroll to position [10541, 0]
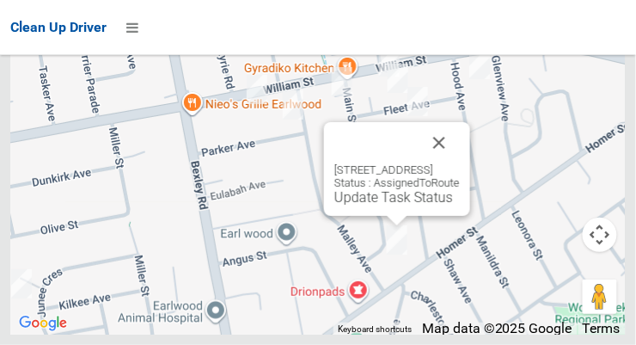
click at [460, 163] on button "Close" at bounding box center [439, 142] width 41 height 41
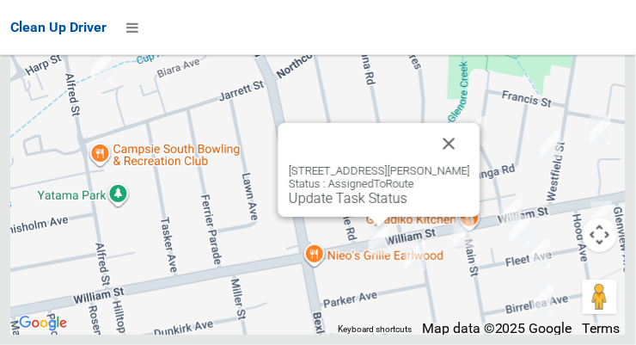
click at [470, 164] on button "Close" at bounding box center [449, 143] width 41 height 41
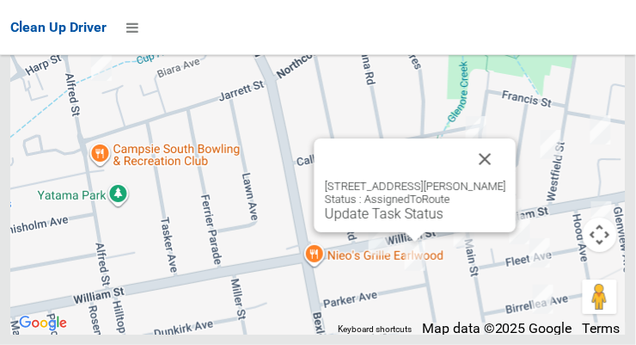
click at [496, 180] on button "Close" at bounding box center [485, 158] width 41 height 41
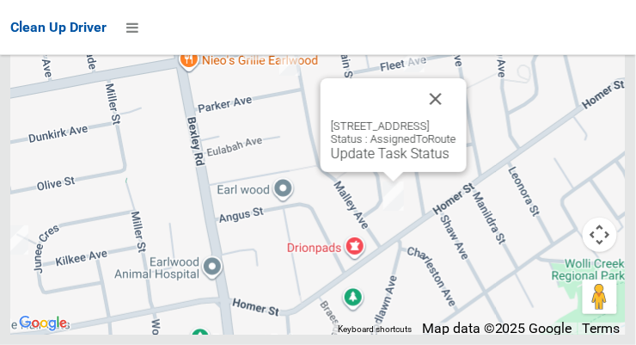
click at [456, 119] on button "Close" at bounding box center [435, 98] width 41 height 41
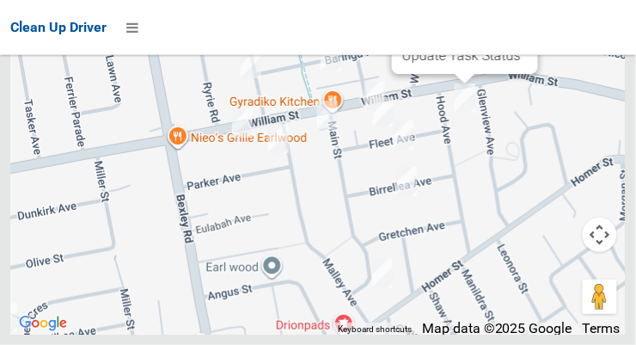
scroll to position [10540, 0]
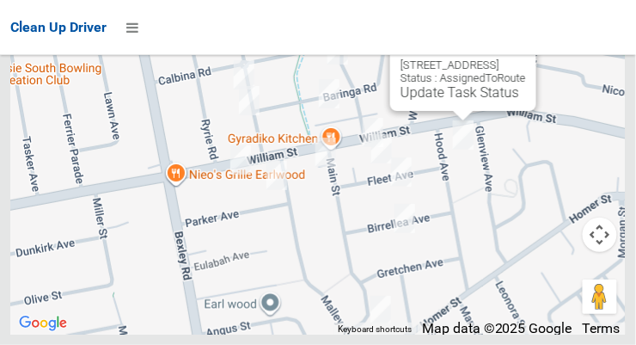
click at [526, 58] on button "Close" at bounding box center [505, 37] width 41 height 41
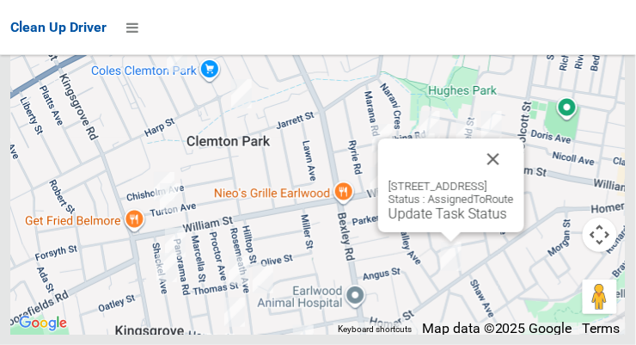
click at [514, 180] on button "Close" at bounding box center [493, 158] width 41 height 41
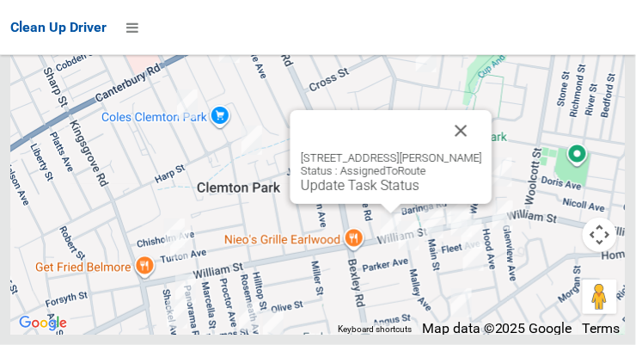
click at [482, 151] on button "Close" at bounding box center [461, 130] width 41 height 41
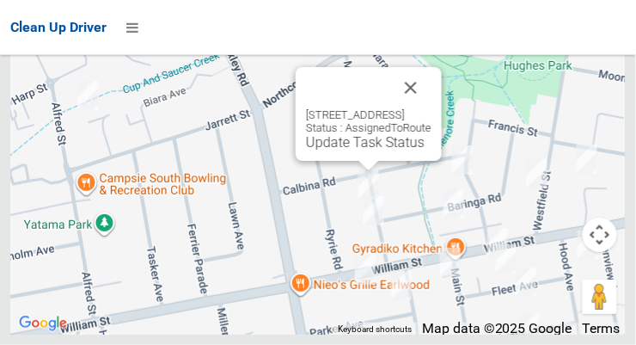
click at [432, 108] on button "Close" at bounding box center [410, 87] width 41 height 41
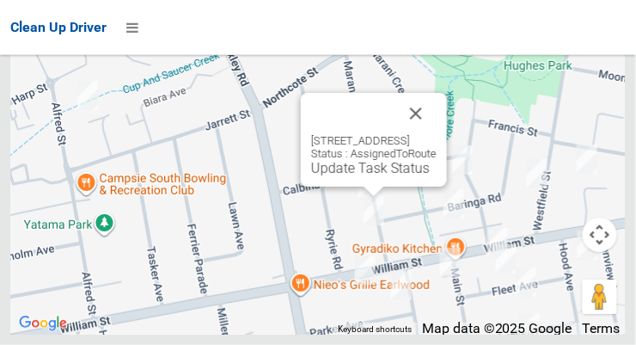
click at [437, 134] on button "Close" at bounding box center [415, 113] width 41 height 41
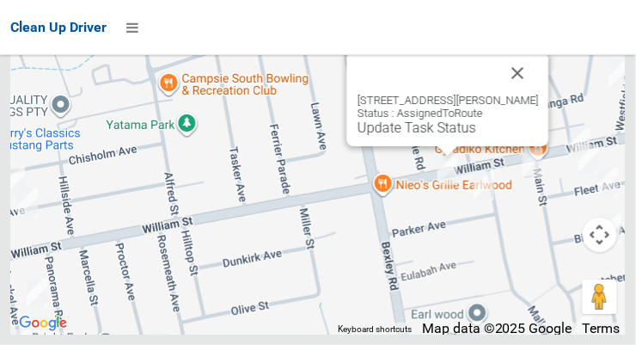
scroll to position [10483, 0]
click at [539, 94] on button "Close" at bounding box center [518, 72] width 41 height 41
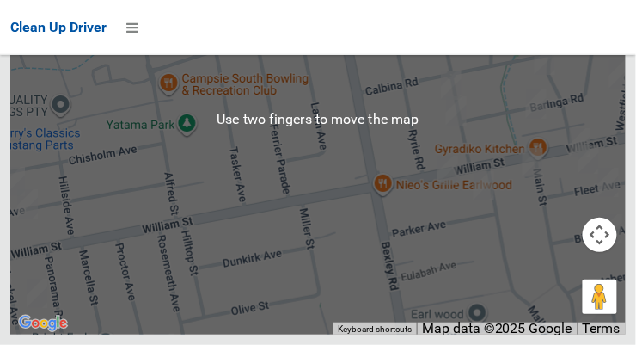
scroll to position [10537, 0]
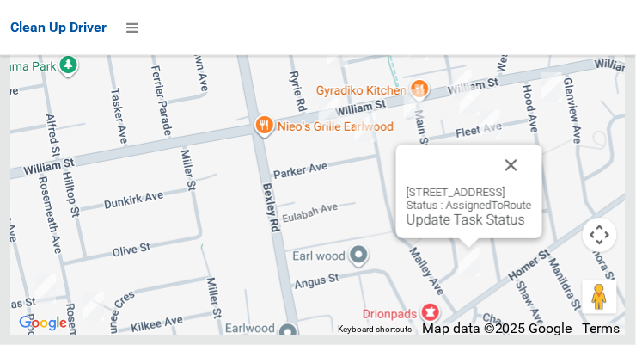
click at [458, 228] on link "Update Task Status" at bounding box center [466, 219] width 119 height 16
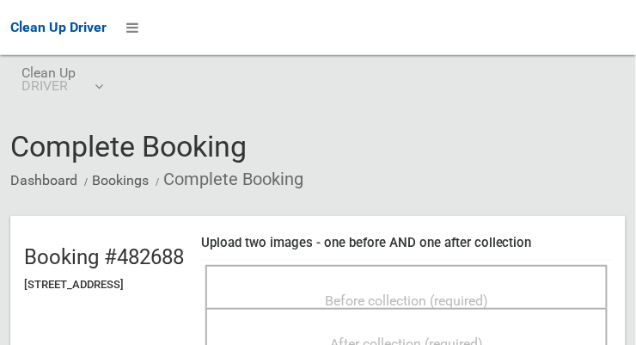
click at [488, 292] on span "Before collection (required)" at bounding box center [406, 300] width 163 height 16
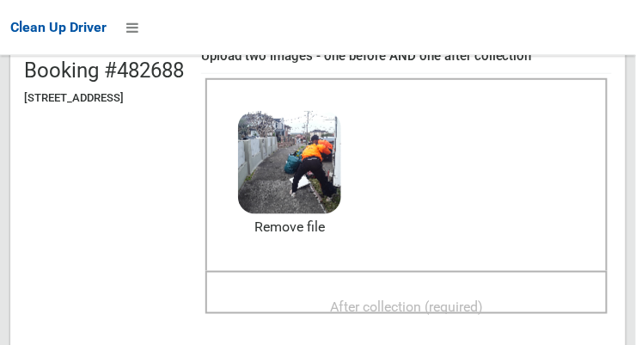
scroll to position [184, 0]
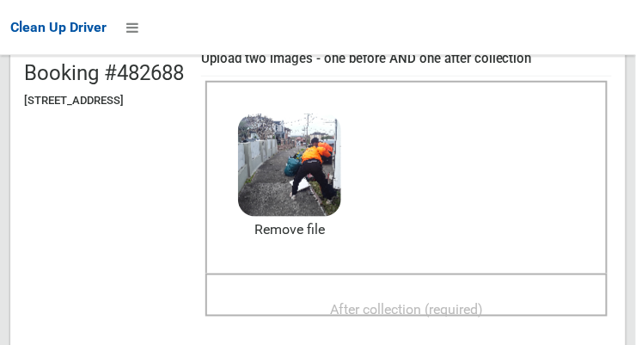
click at [463, 301] on span "After collection (required)" at bounding box center [406, 309] width 153 height 16
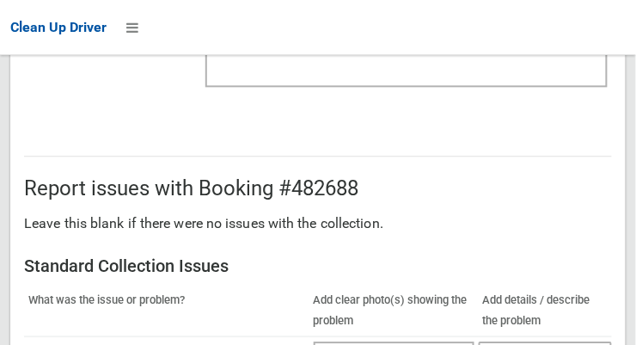
scroll to position [1554, 0]
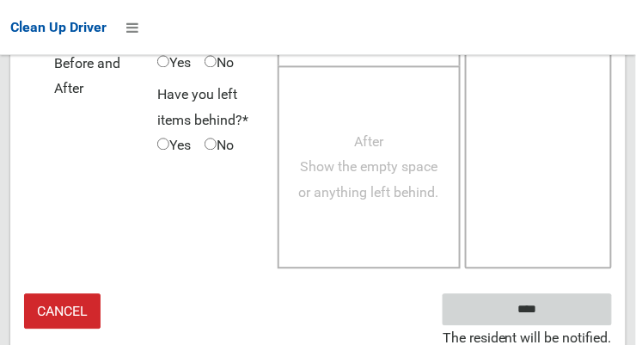
click at [534, 299] on input "****" at bounding box center [527, 309] width 169 height 32
click at [553, 314] on input "****" at bounding box center [527, 309] width 169 height 32
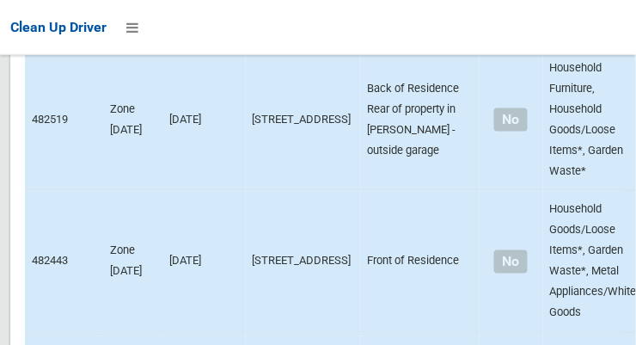
scroll to position [10541, 0]
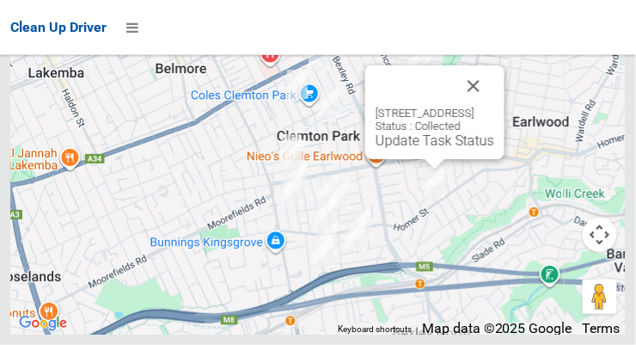
click at [494, 107] on button "Close" at bounding box center [473, 85] width 41 height 41
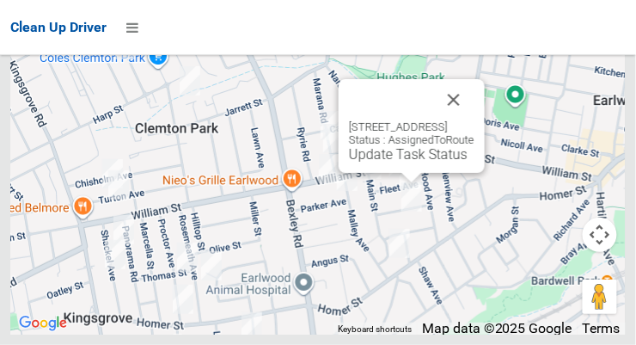
click at [407, 162] on link "Update Task Status" at bounding box center [408, 154] width 119 height 16
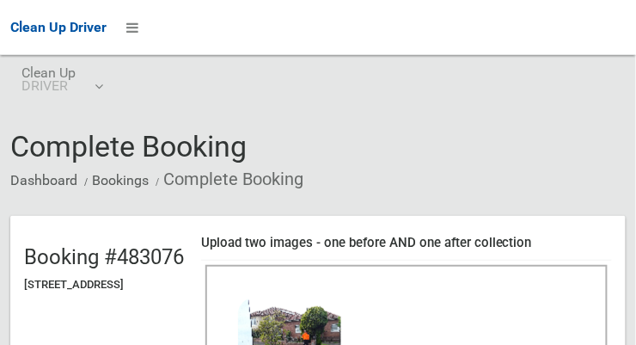
scroll to position [164, 0]
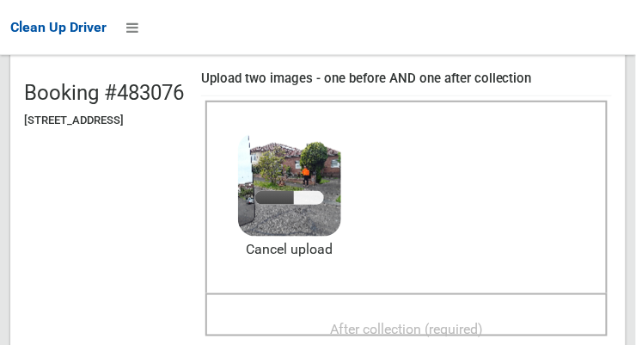
click at [483, 321] on span "After collection (required)" at bounding box center [406, 329] width 153 height 16
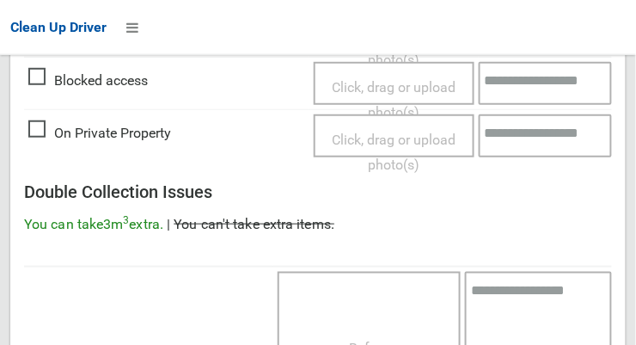
scroll to position [1554, 0]
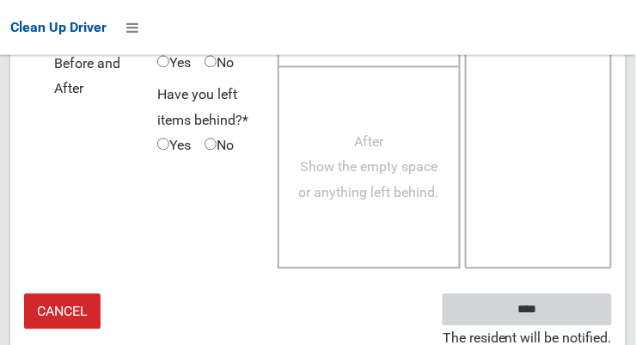
click at [563, 308] on input "****" at bounding box center [527, 309] width 169 height 32
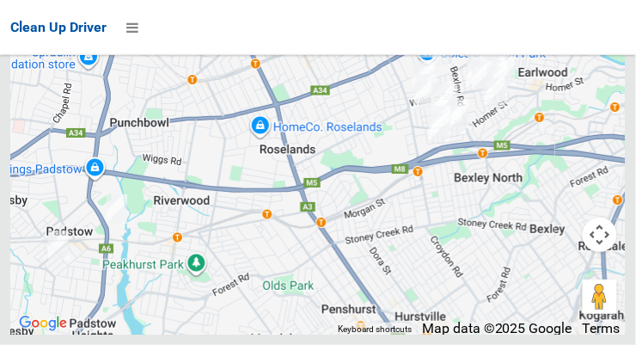
scroll to position [10541, 0]
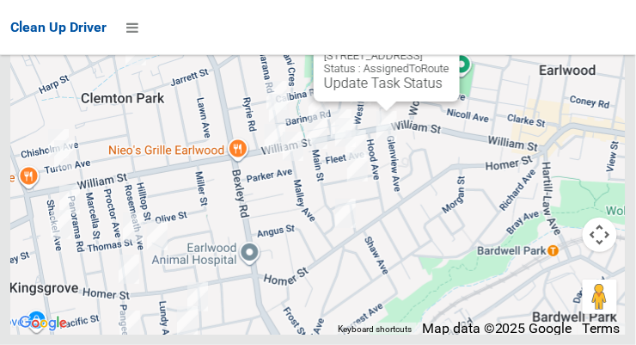
click at [397, 91] on link "Update Task Status" at bounding box center [383, 83] width 119 height 16
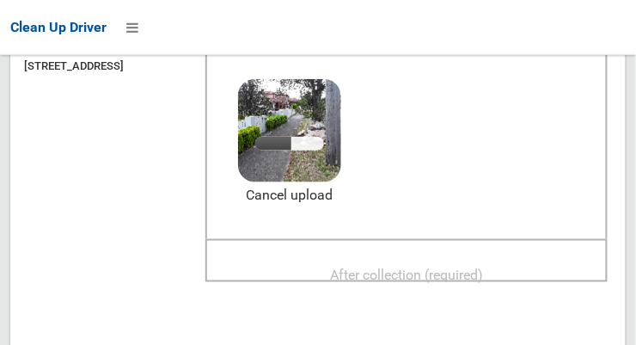
scroll to position [217, 0]
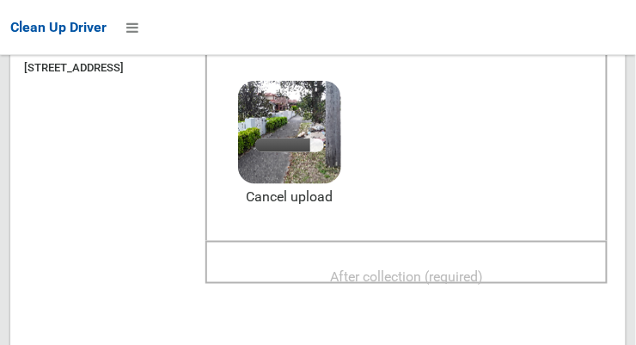
click at [483, 268] on span "After collection (required)" at bounding box center [406, 276] width 153 height 16
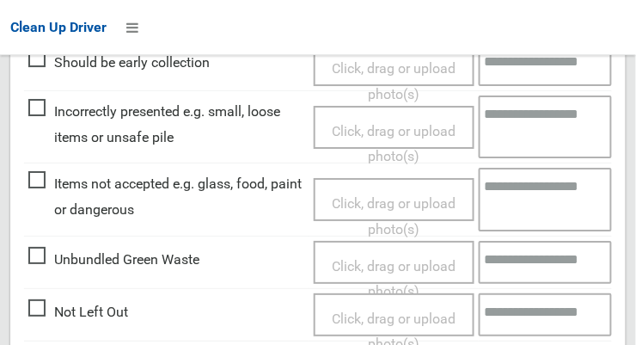
scroll to position [1554, 0]
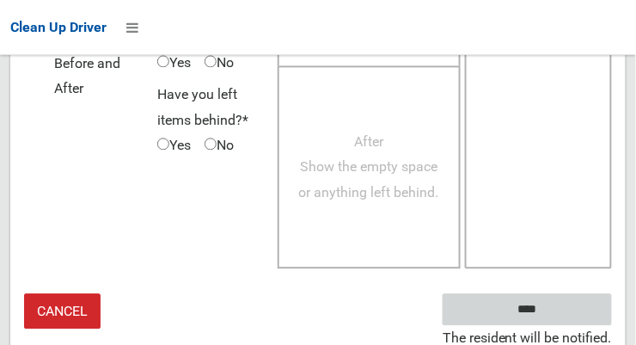
click at [553, 307] on input "****" at bounding box center [527, 309] width 169 height 32
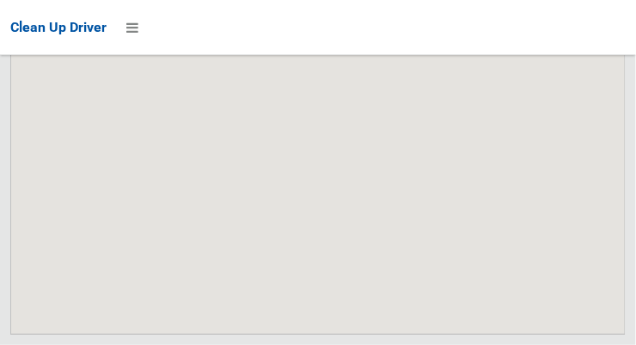
scroll to position [10541, 0]
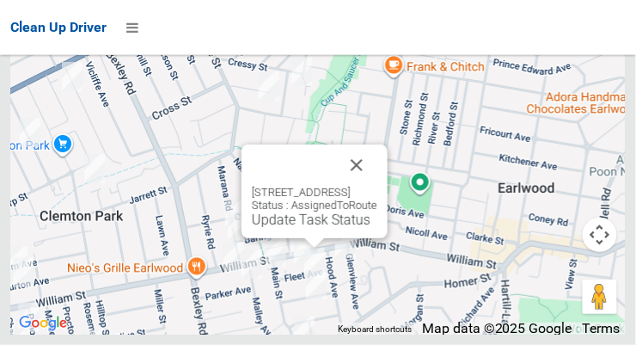
click at [377, 186] on button "Close" at bounding box center [356, 164] width 41 height 41
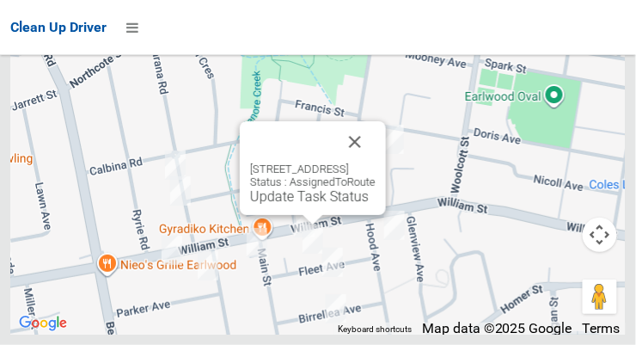
click at [317, 205] on link "Update Task Status" at bounding box center [309, 196] width 119 height 16
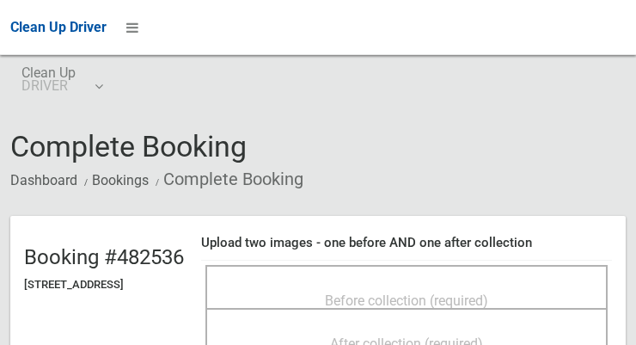
click at [447, 292] on span "Before collection (required)" at bounding box center [406, 300] width 163 height 16
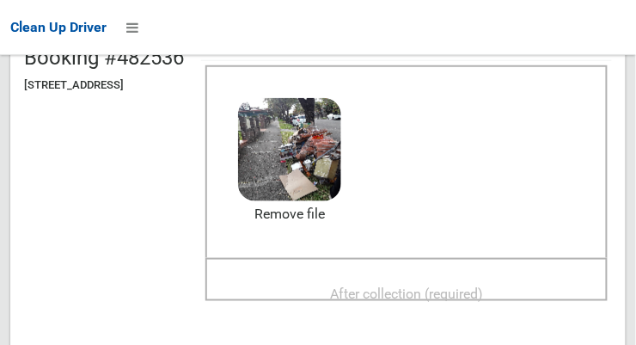
scroll to position [199, 0]
click at [483, 285] on span "After collection (required)" at bounding box center [406, 293] width 153 height 16
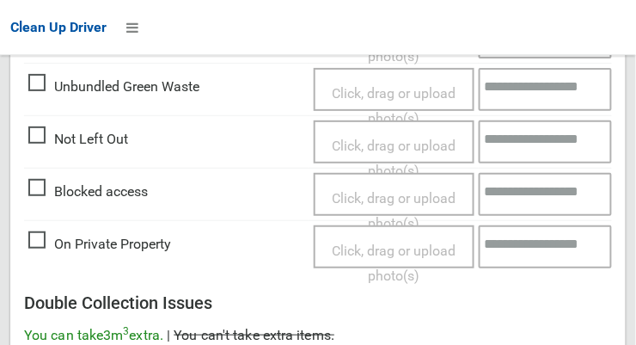
scroll to position [1554, 0]
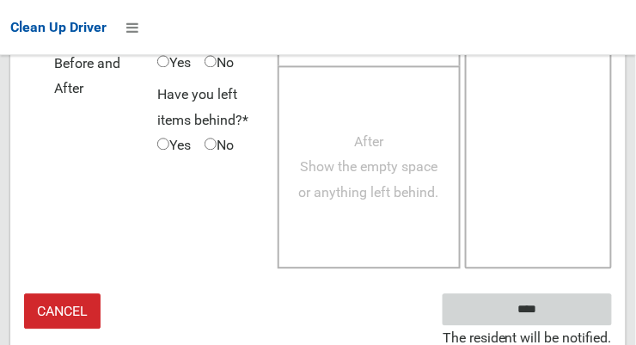
click at [553, 309] on input "****" at bounding box center [527, 309] width 169 height 32
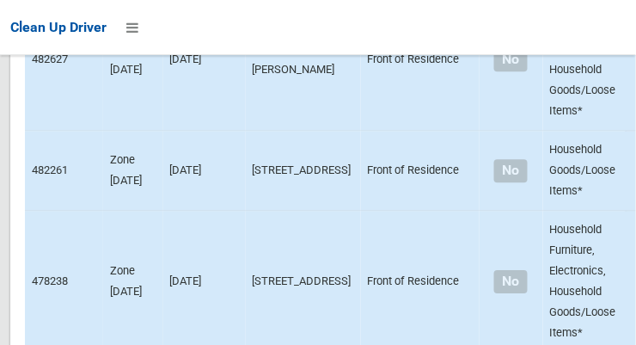
scroll to position [10541, 0]
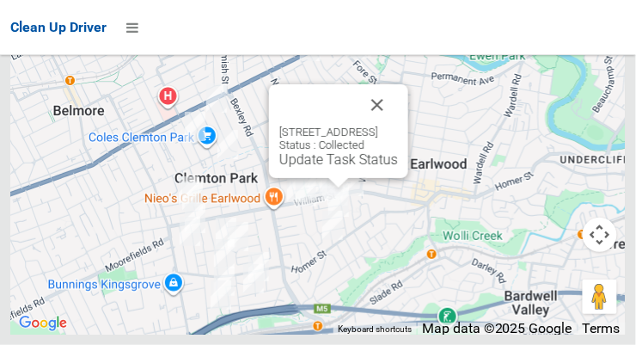
click at [398, 126] on button "Close" at bounding box center [377, 104] width 41 height 41
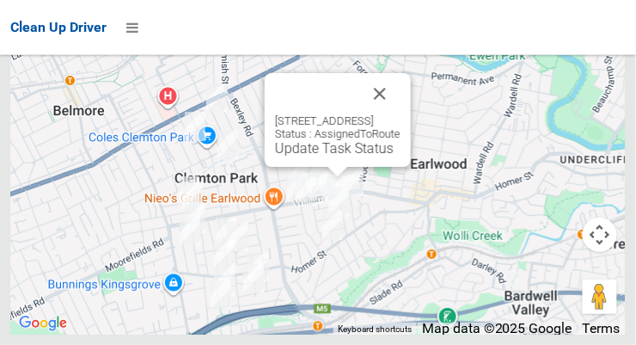
click at [329, 156] on link "Update Task Status" at bounding box center [334, 148] width 119 height 16
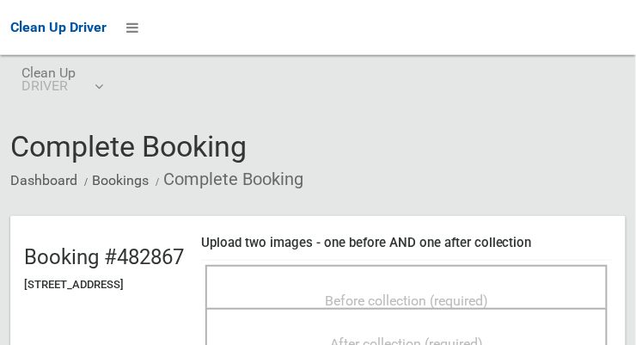
click at [401, 292] on span "Before collection (required)" at bounding box center [406, 300] width 163 height 16
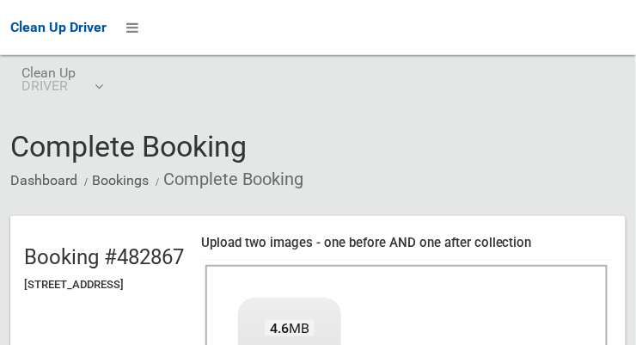
scroll to position [224, 0]
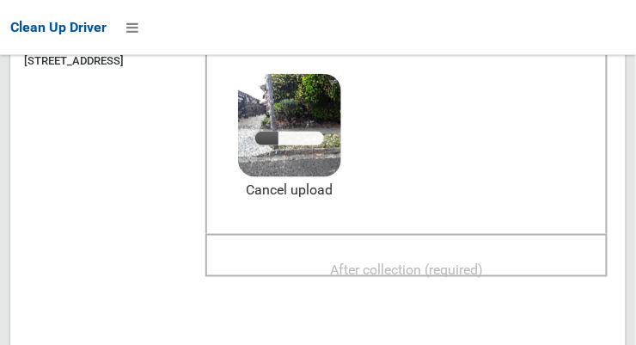
click at [461, 261] on span "After collection (required)" at bounding box center [406, 269] width 153 height 16
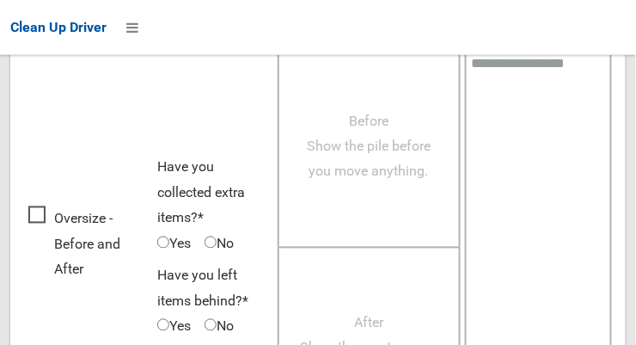
scroll to position [1554, 0]
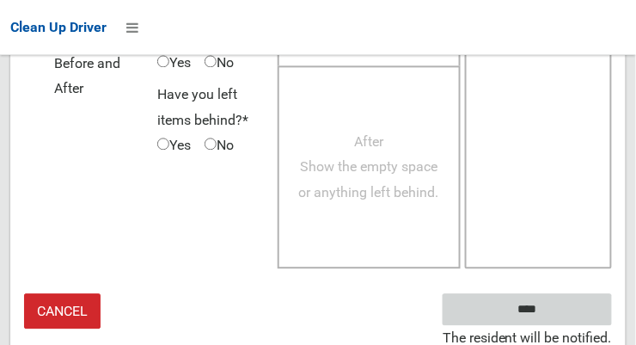
click at [553, 307] on input "****" at bounding box center [527, 309] width 169 height 32
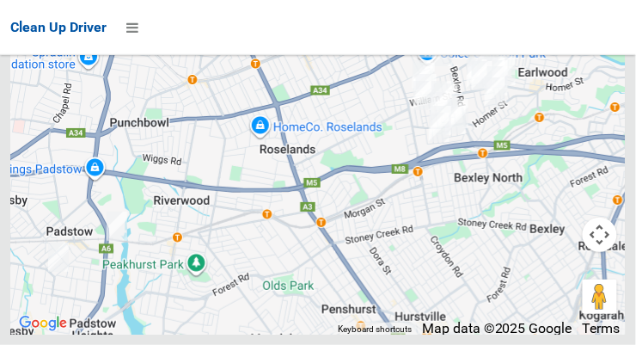
scroll to position [10541, 0]
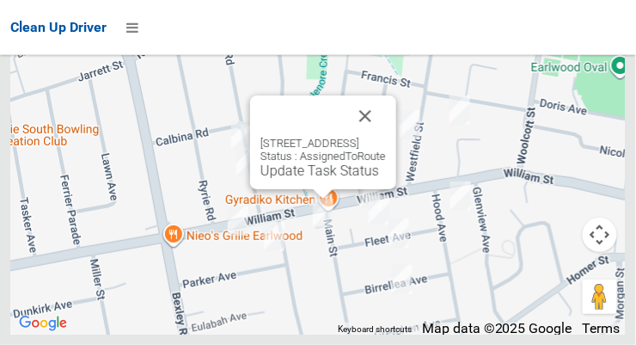
click at [324, 179] on link "Update Task Status" at bounding box center [319, 170] width 119 height 16
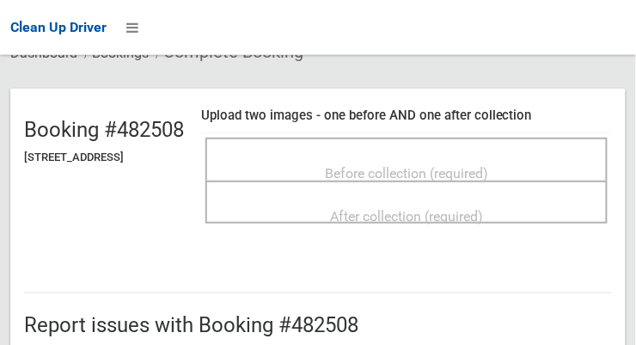
scroll to position [128, 0]
click at [366, 164] on span "Before collection (required)" at bounding box center [406, 172] width 163 height 16
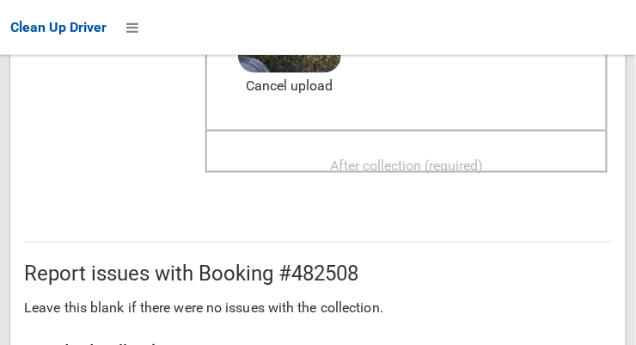
scroll to position [326, 0]
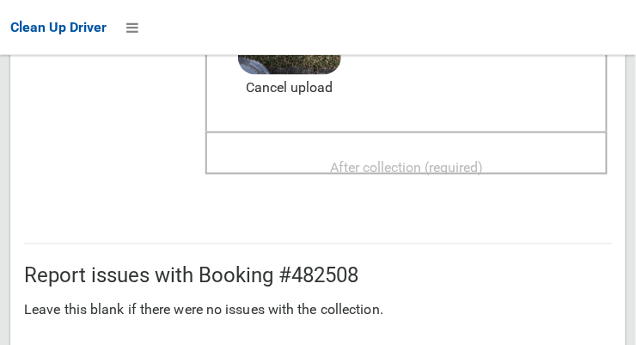
click at [483, 159] on span "After collection (required)" at bounding box center [406, 167] width 153 height 16
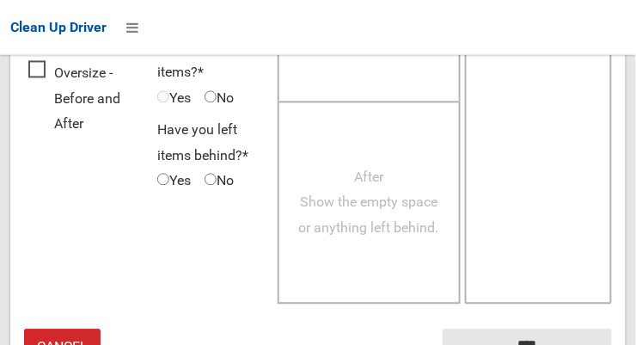
scroll to position [1554, 0]
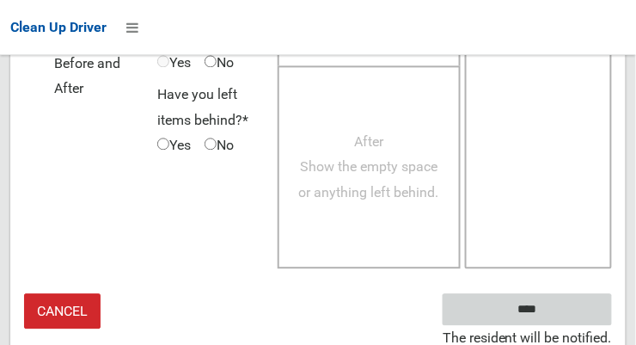
click at [544, 317] on input "****" at bounding box center [527, 309] width 169 height 32
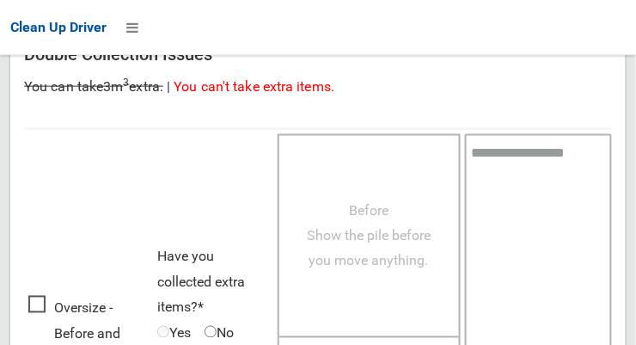
scroll to position [1282, 0]
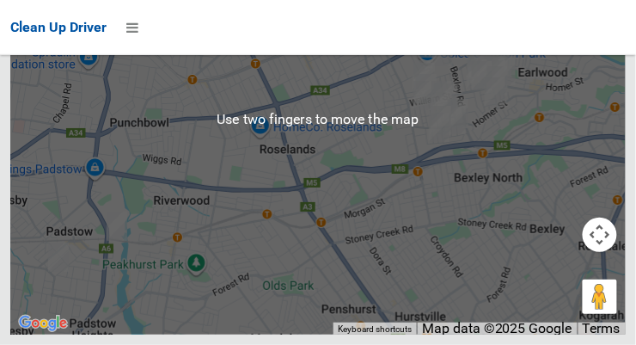
scroll to position [10469, 0]
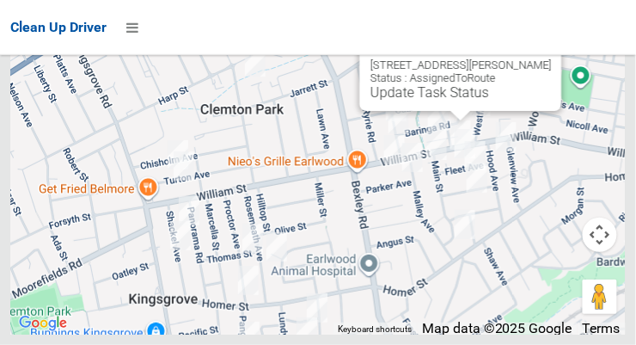
click at [545, 58] on button "Close" at bounding box center [531, 37] width 41 height 41
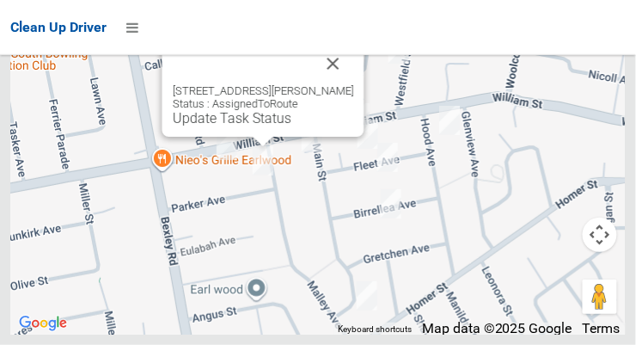
click at [242, 126] on link "Update Task Status" at bounding box center [232, 118] width 119 height 16
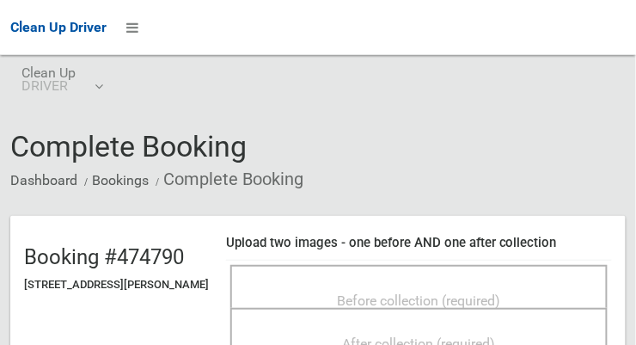
click at [499, 302] on span "Before collection (required)" at bounding box center [419, 300] width 163 height 16
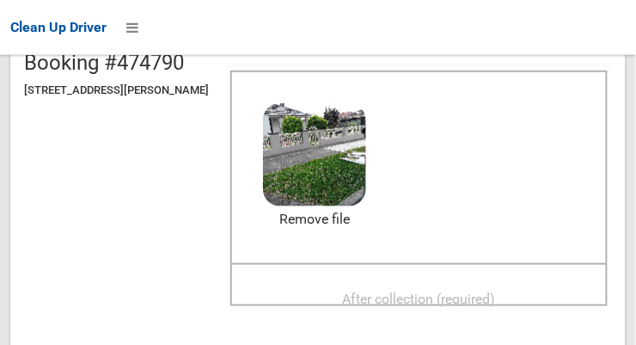
scroll to position [222, 0]
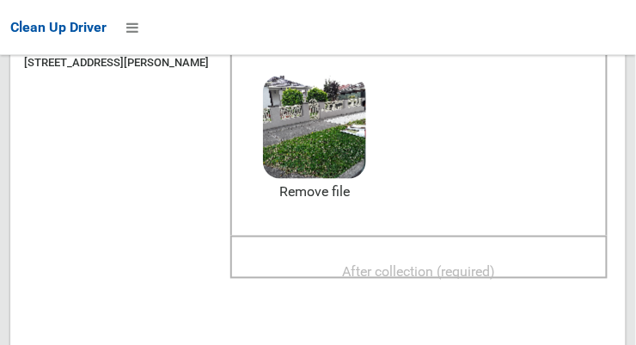
click at [496, 263] on span "After collection (required)" at bounding box center [419, 271] width 153 height 16
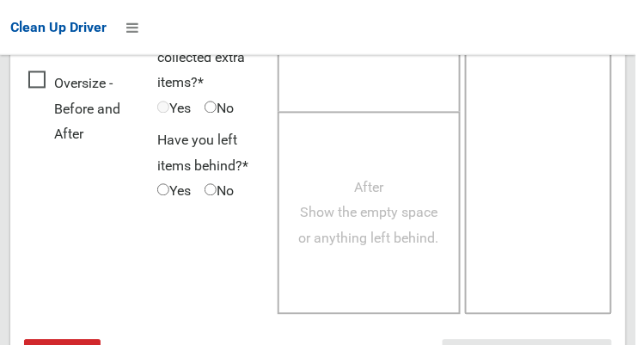
scroll to position [1554, 0]
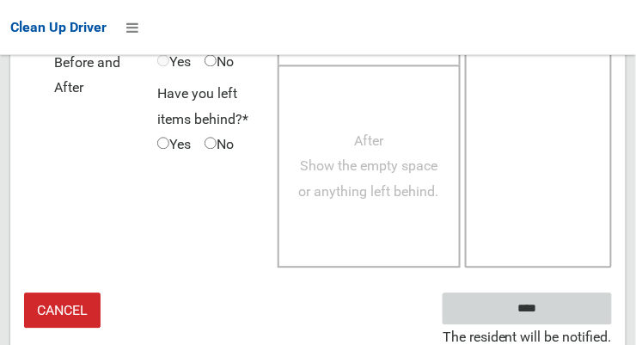
click at [553, 312] on input "****" at bounding box center [527, 309] width 169 height 32
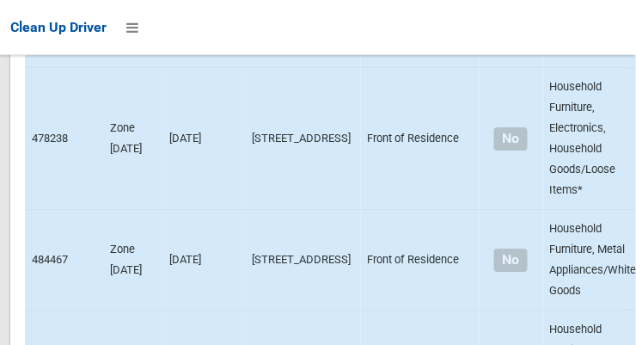
scroll to position [10541, 0]
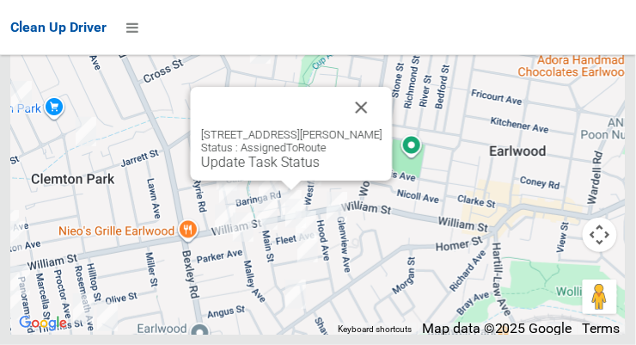
click at [285, 170] on link "Update Task Status" at bounding box center [260, 162] width 119 height 16
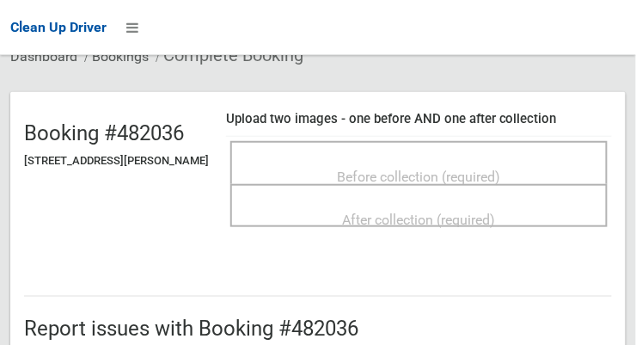
scroll to position [120, 0]
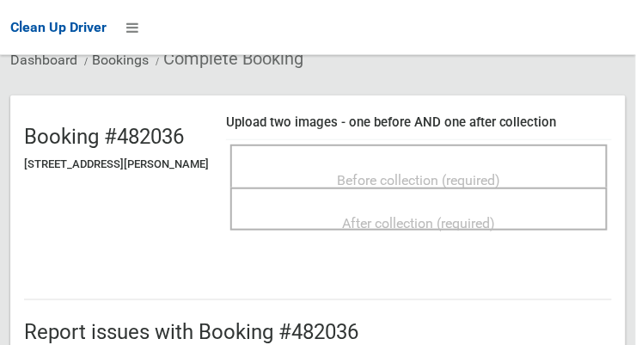
click at [486, 172] on span "Before collection (required)" at bounding box center [419, 180] width 163 height 16
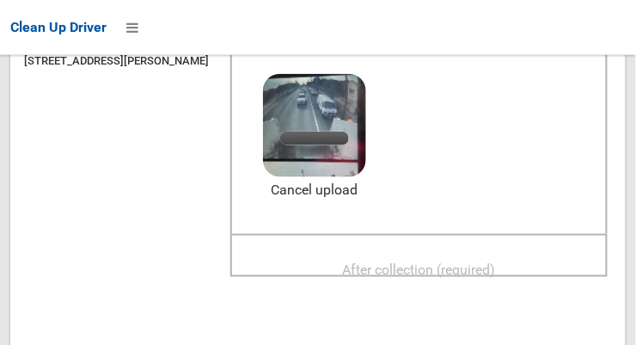
scroll to position [236, 0]
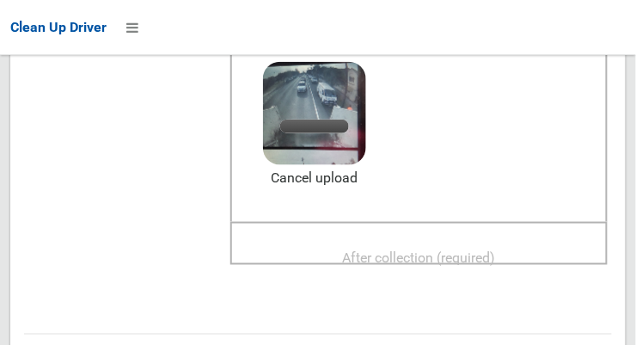
click at [505, 241] on div "After collection (required)" at bounding box center [419, 257] width 340 height 32
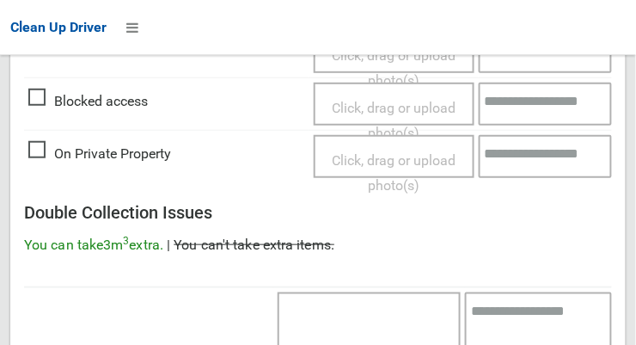
scroll to position [1554, 0]
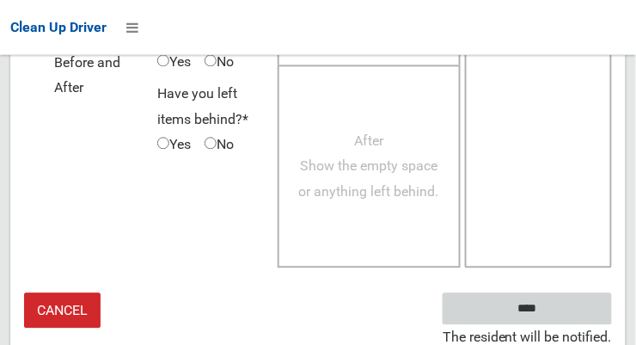
click at [553, 309] on input "****" at bounding box center [527, 309] width 169 height 32
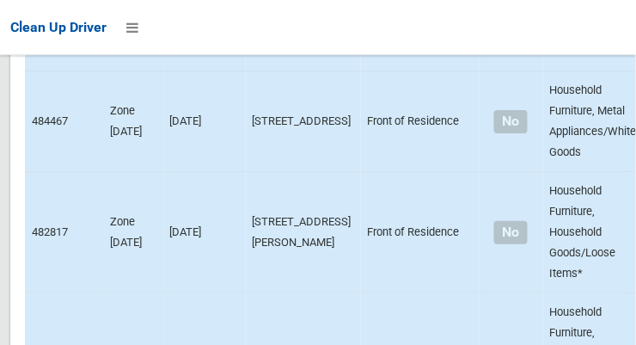
scroll to position [10541, 0]
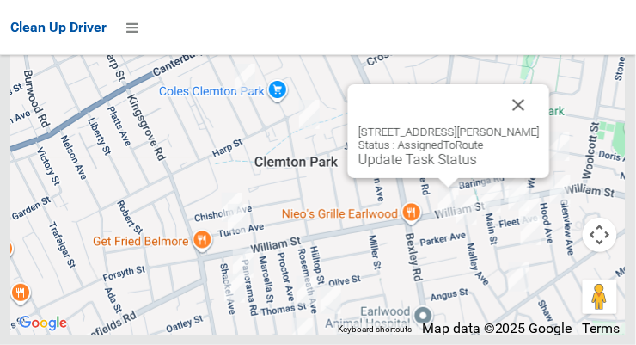
click at [418, 168] on link "Update Task Status" at bounding box center [417, 159] width 119 height 16
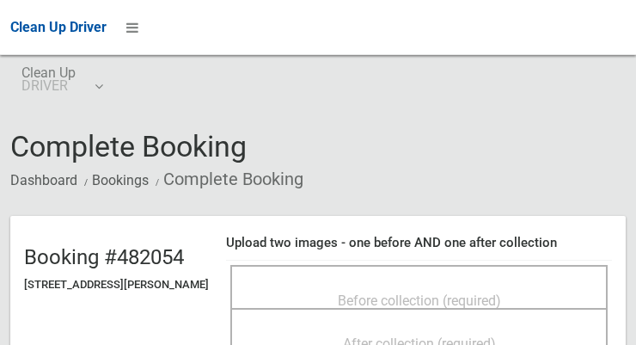
click at [481, 292] on span "Before collection (required)" at bounding box center [419, 300] width 163 height 16
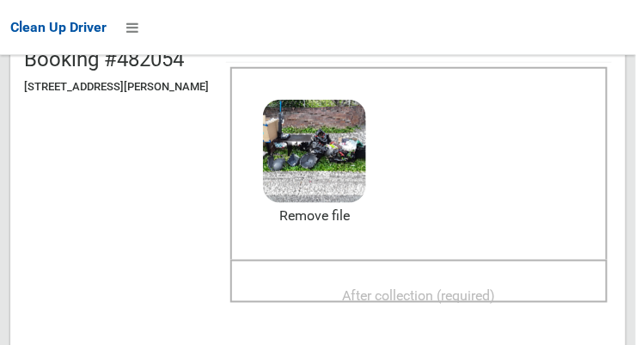
scroll to position [203, 0]
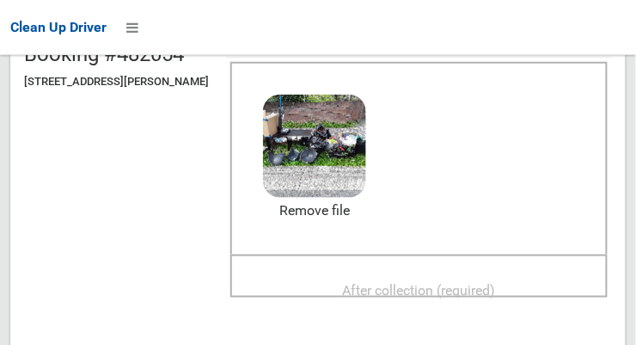
click at [487, 273] on div "After collection (required)" at bounding box center [419, 289] width 340 height 32
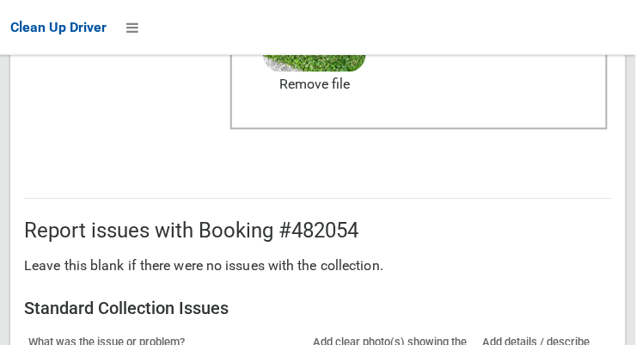
scroll to position [1035, 0]
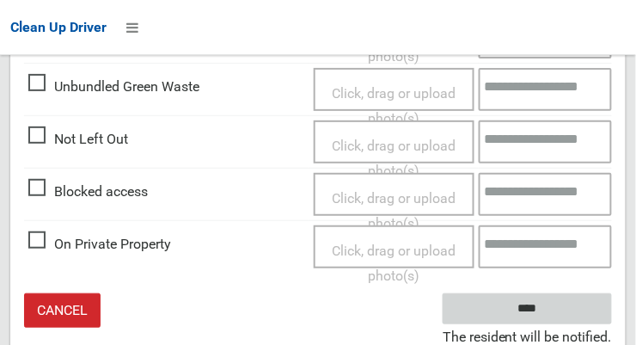
click at [553, 316] on input "****" at bounding box center [527, 309] width 169 height 32
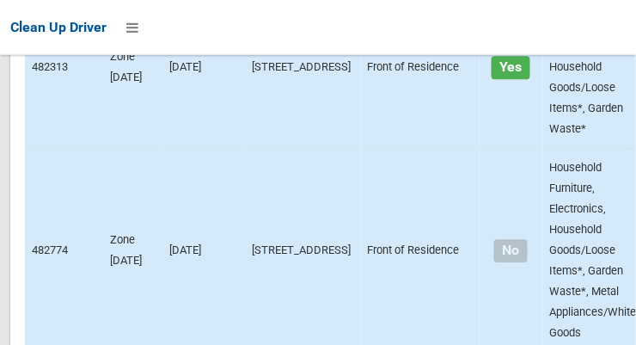
scroll to position [10541, 0]
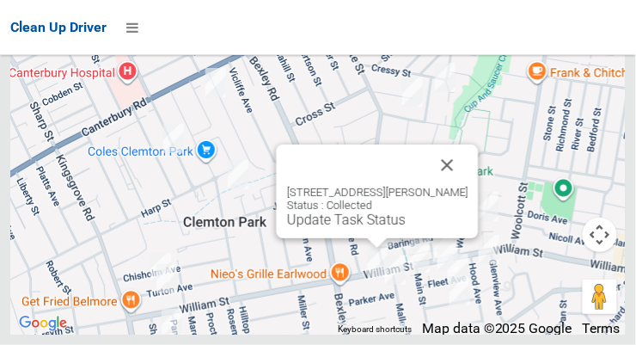
click at [467, 186] on button "Close" at bounding box center [447, 164] width 41 height 41
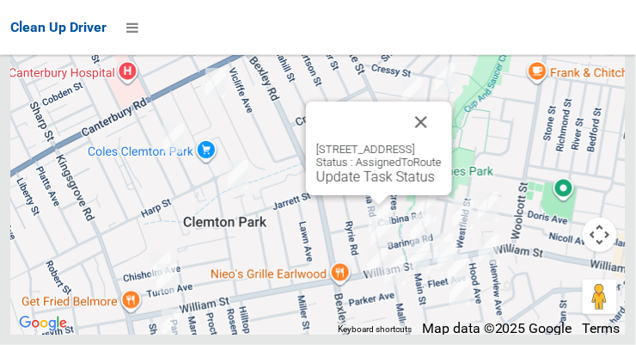
click at [371, 185] on div "35 Marana Road, EARLWOOD NSW 2206 Status : AssignedToRoute Update Task Status" at bounding box center [379, 164] width 126 height 42
click at [376, 185] on link "Update Task Status" at bounding box center [375, 176] width 119 height 16
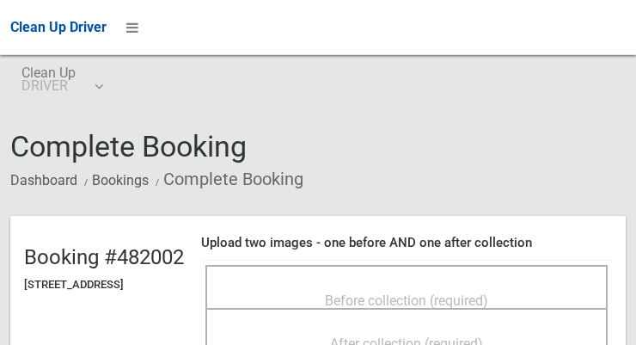
click at [488, 292] on span "Before collection (required)" at bounding box center [406, 300] width 163 height 16
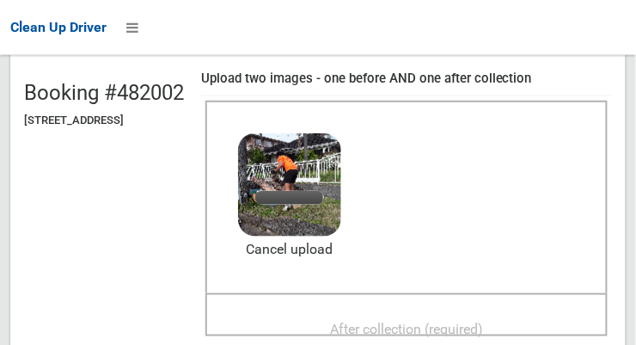
scroll to position [181, 0]
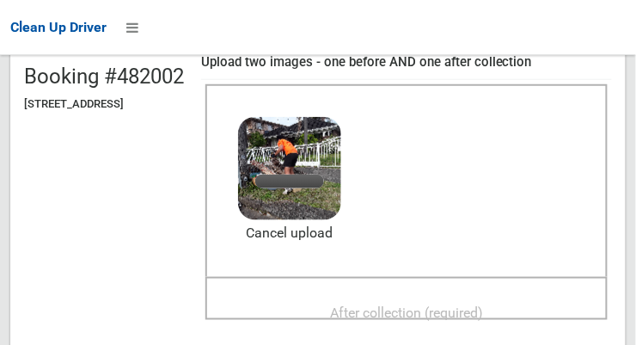
click at [493, 296] on div "After collection (required)" at bounding box center [406, 312] width 365 height 32
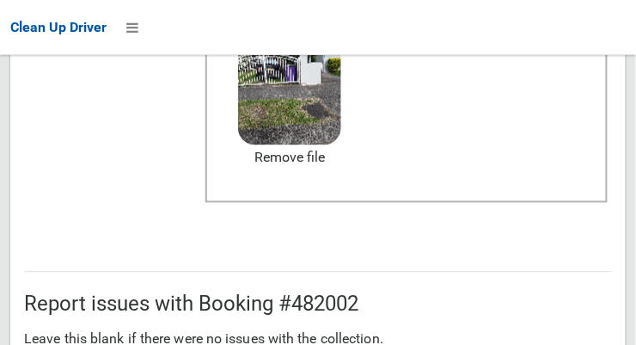
scroll to position [1554, 0]
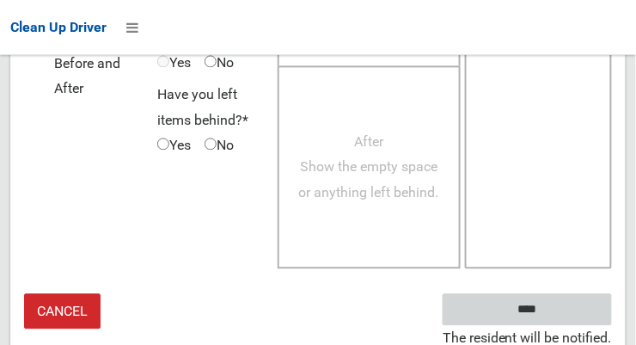
click at [533, 306] on input "****" at bounding box center [527, 309] width 169 height 32
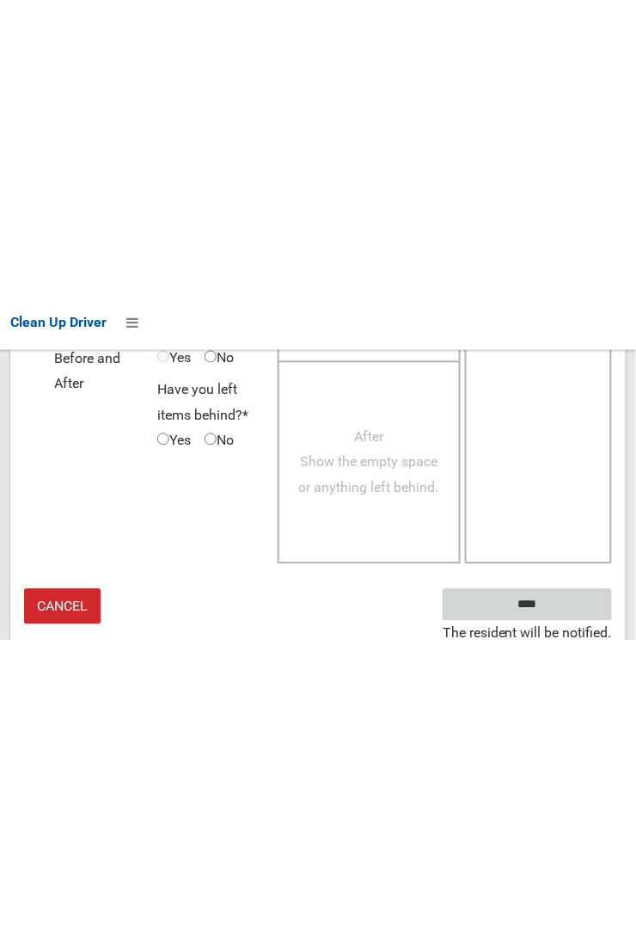
scroll to position [1002, 0]
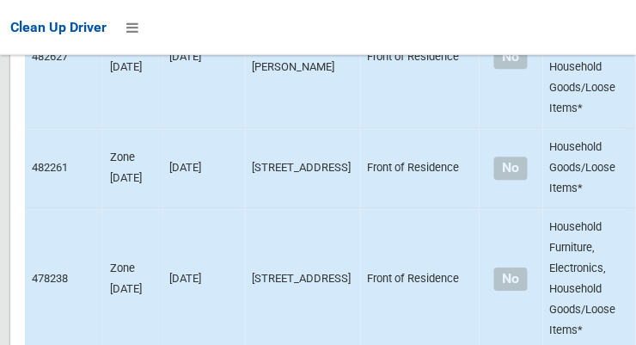
scroll to position [10541, 0]
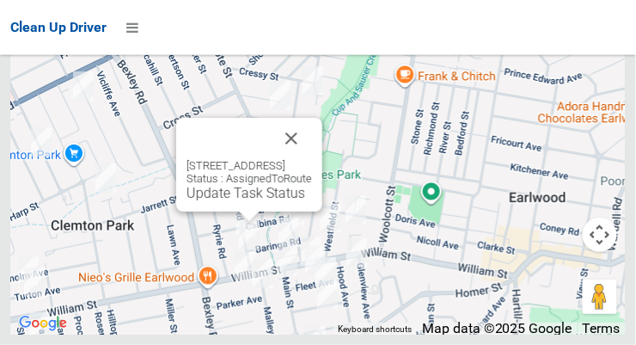
click at [252, 201] on link "Update Task Status" at bounding box center [246, 193] width 119 height 16
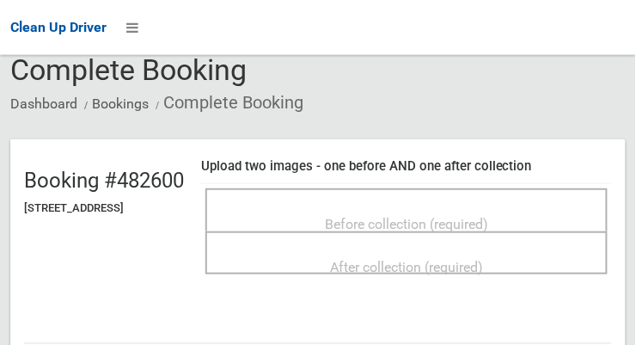
scroll to position [78, 0]
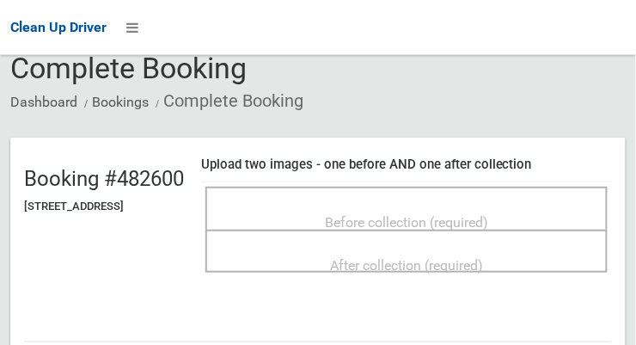
click at [393, 214] on span "Before collection (required)" at bounding box center [406, 222] width 163 height 16
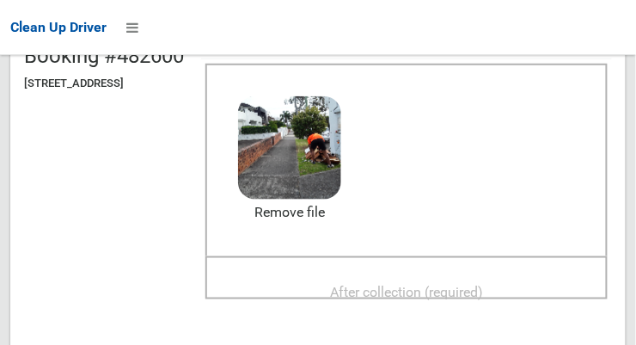
scroll to position [204, 0]
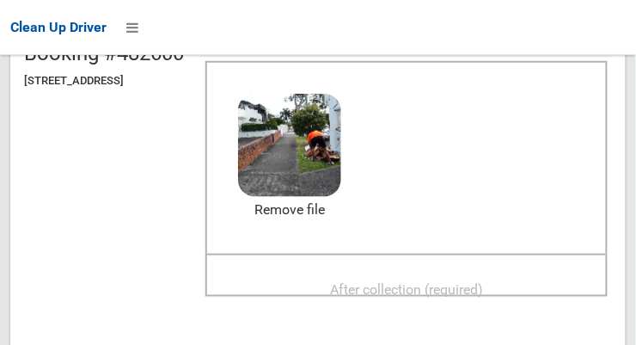
click at [483, 284] on span "After collection (required)" at bounding box center [406, 289] width 153 height 16
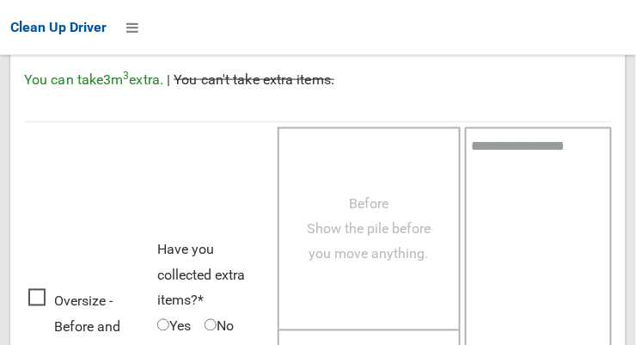
scroll to position [1554, 0]
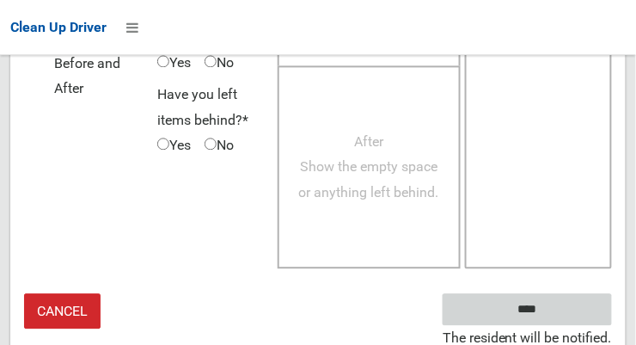
click at [553, 312] on input "****" at bounding box center [527, 309] width 169 height 32
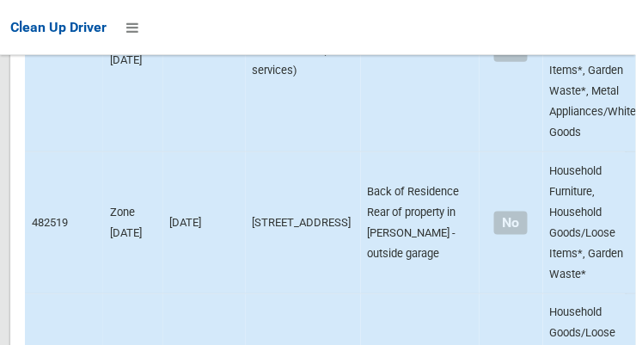
scroll to position [10541, 0]
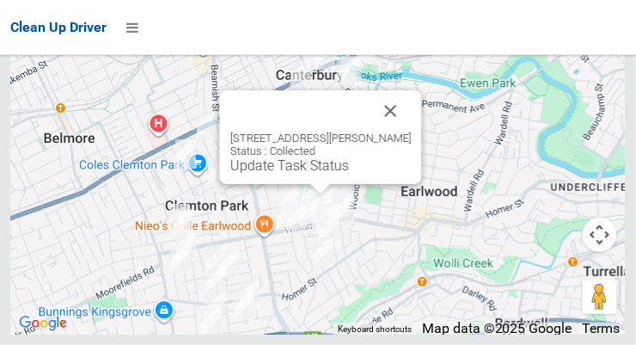
click at [407, 132] on button "Close" at bounding box center [391, 110] width 41 height 41
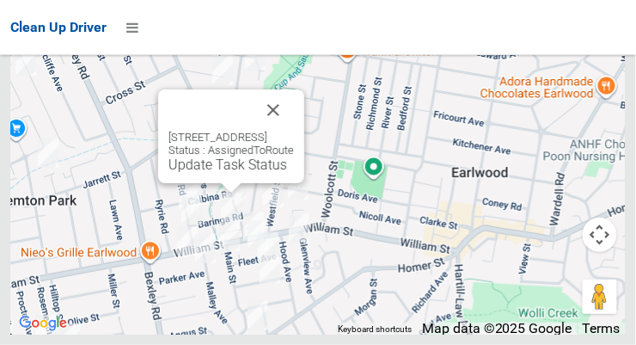
click at [232, 173] on link "Update Task Status" at bounding box center [227, 164] width 119 height 16
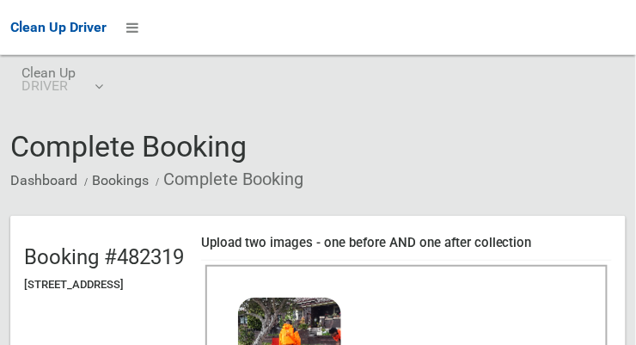
scroll to position [200, 0]
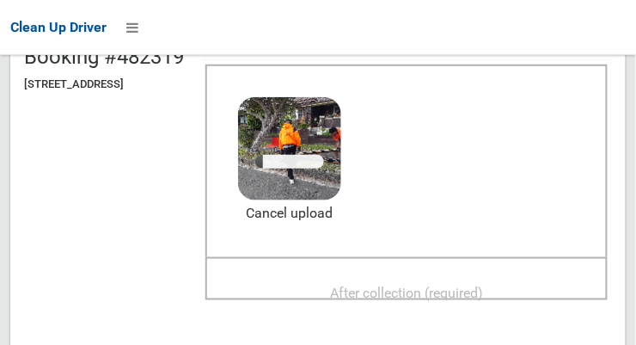
click at [429, 296] on span "After collection (required)" at bounding box center [406, 293] width 153 height 16
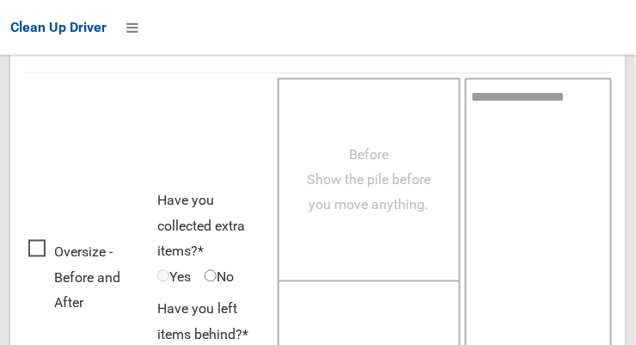
scroll to position [1554, 0]
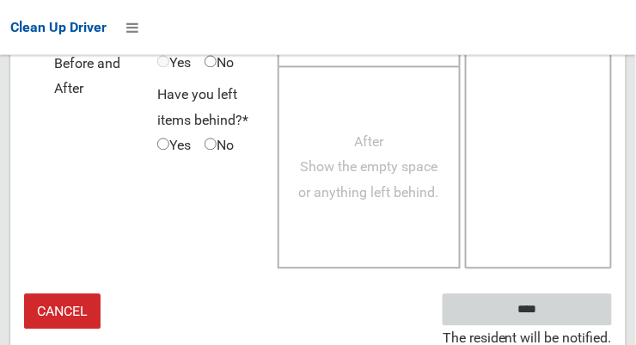
click at [560, 310] on input "****" at bounding box center [527, 309] width 169 height 32
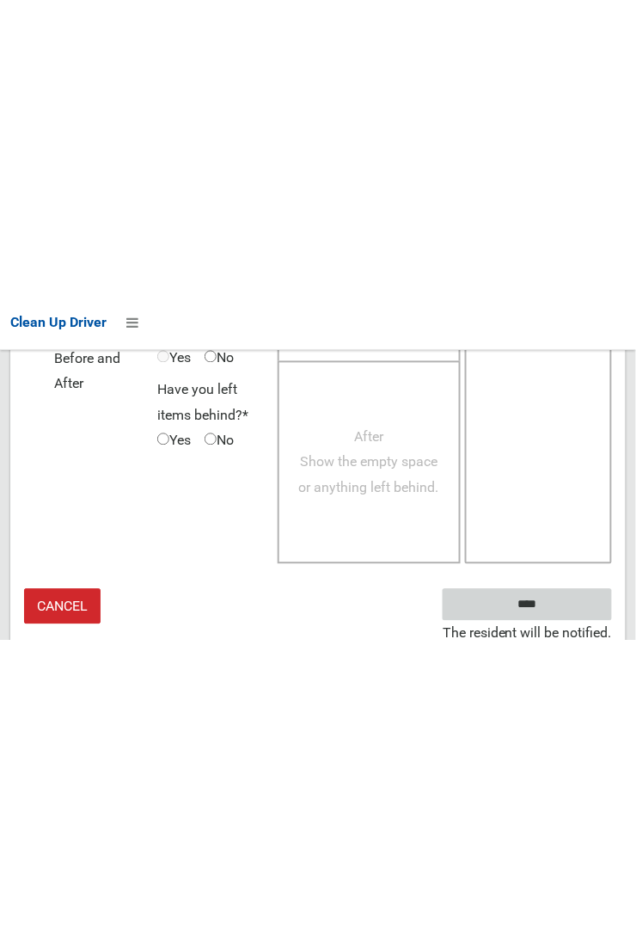
scroll to position [1002, 0]
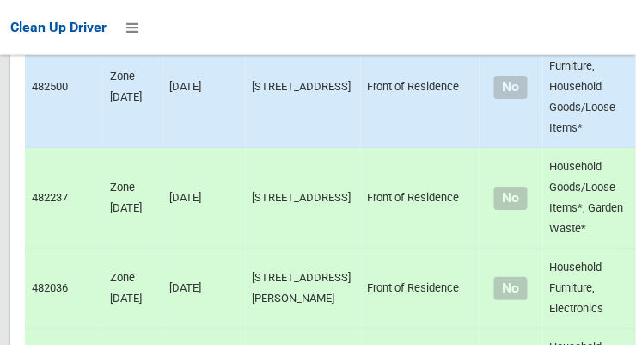
scroll to position [10253, 0]
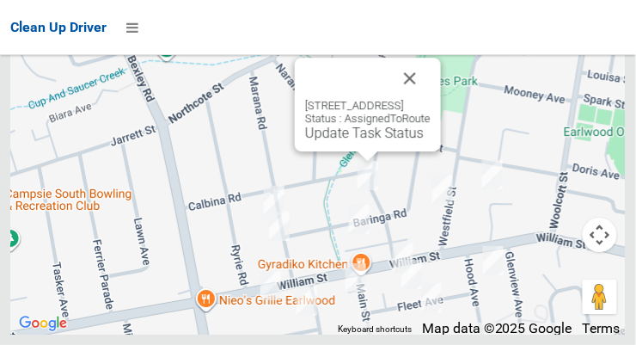
click at [352, 141] on link "Update Task Status" at bounding box center [364, 133] width 119 height 16
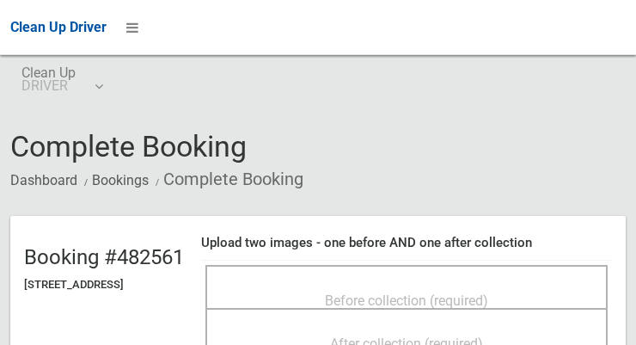
click at [444, 292] on span "Before collection (required)" at bounding box center [406, 300] width 163 height 16
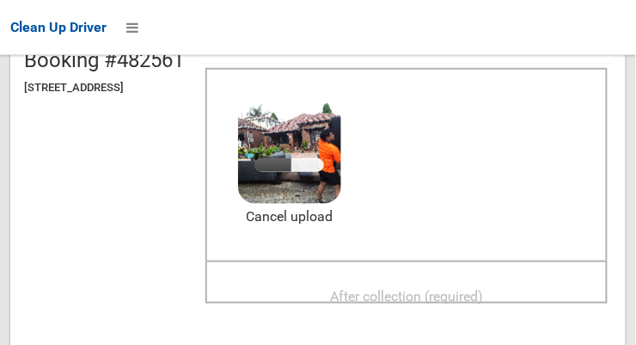
scroll to position [210, 0]
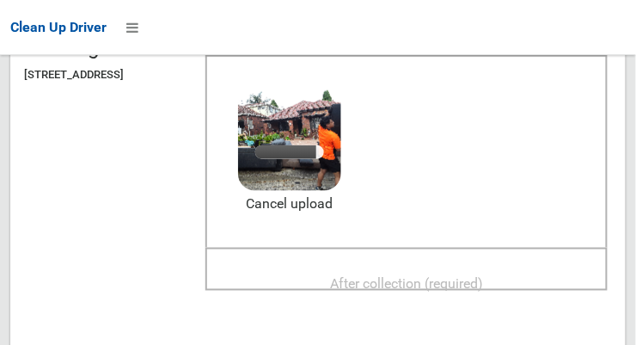
click at [483, 275] on span "After collection (required)" at bounding box center [406, 283] width 153 height 16
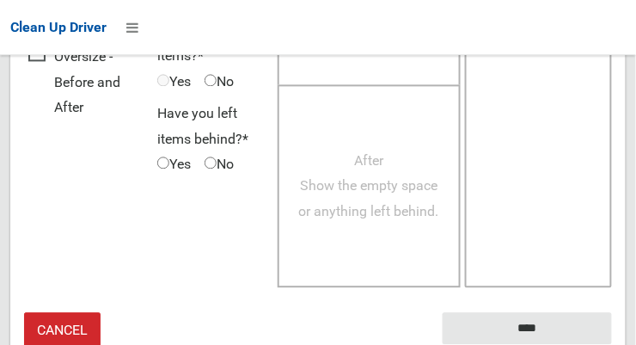
scroll to position [1554, 0]
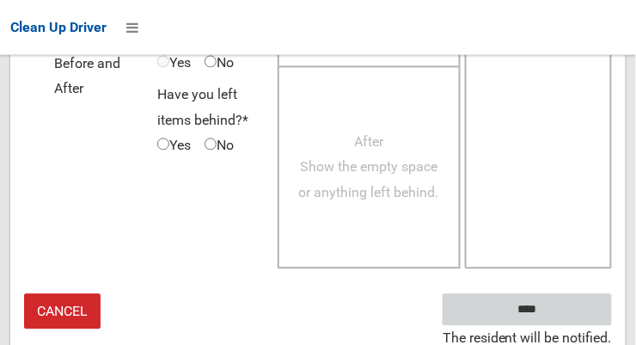
click at [553, 309] on input "****" at bounding box center [527, 309] width 169 height 32
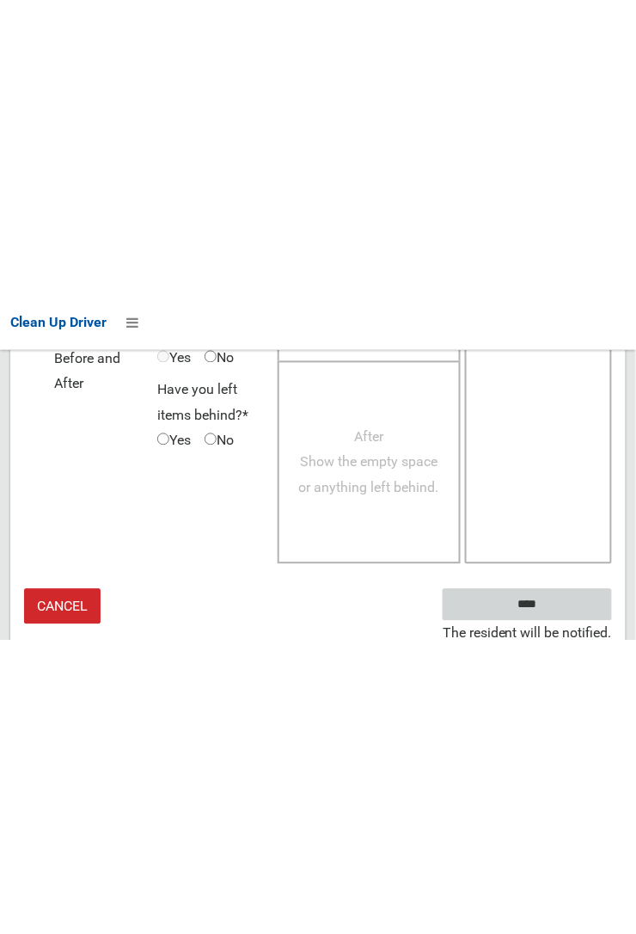
scroll to position [1002, 0]
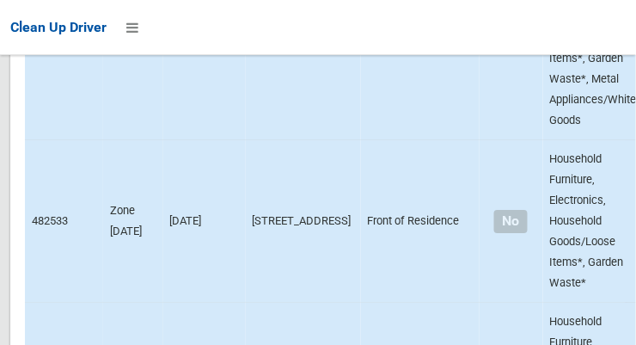
scroll to position [10253, 0]
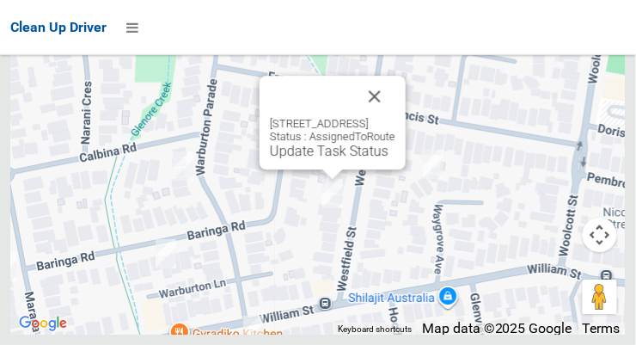
click at [395, 117] on button "Close" at bounding box center [374, 96] width 41 height 41
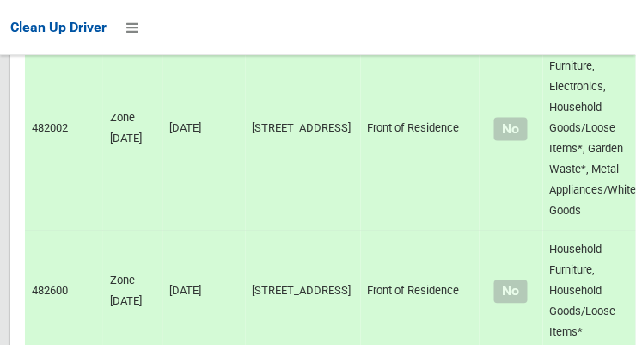
scroll to position [0, 0]
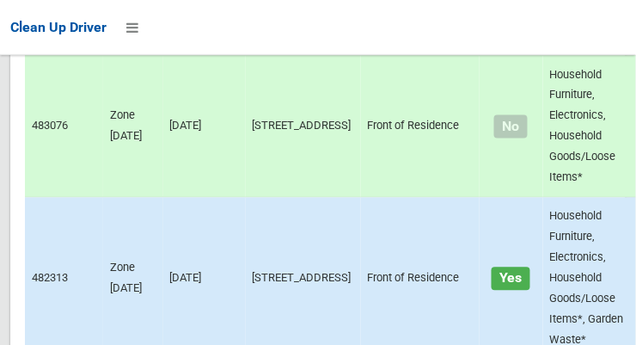
scroll to position [10253, 0]
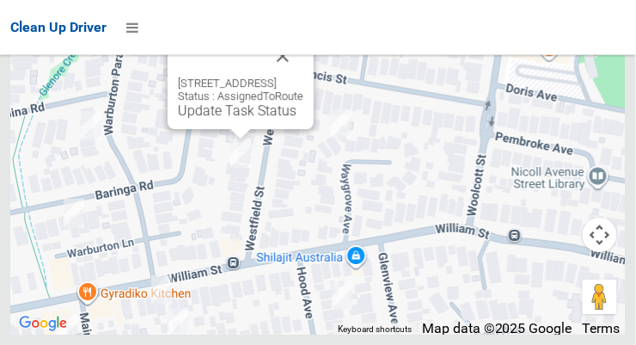
click at [239, 119] on link "Update Task Status" at bounding box center [237, 110] width 119 height 16
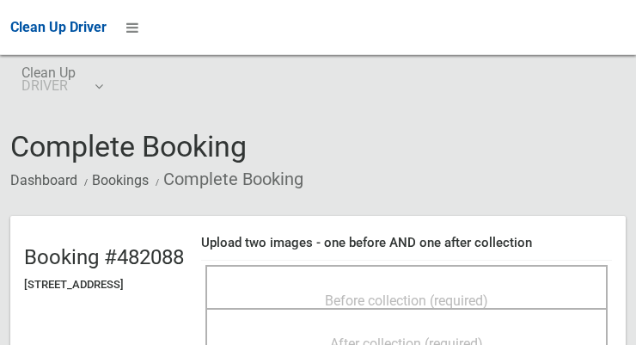
click at [441, 284] on div "Before collection (required)" at bounding box center [406, 300] width 365 height 32
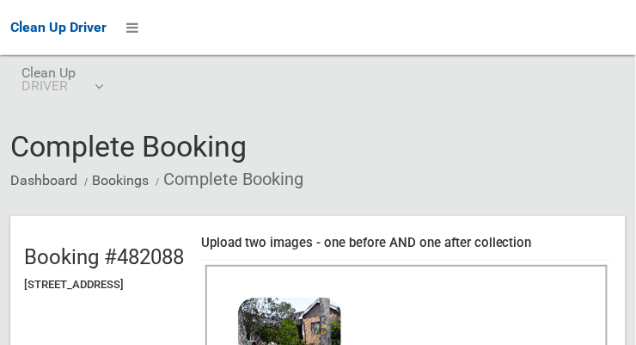
scroll to position [166, 0]
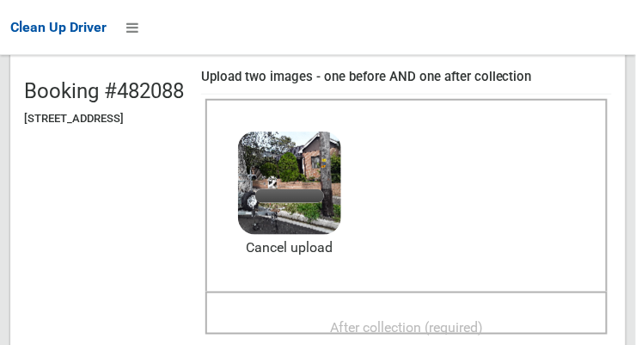
click at [442, 319] on span "After collection (required)" at bounding box center [406, 327] width 153 height 16
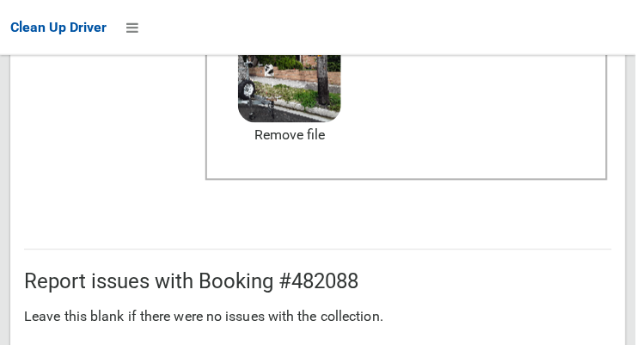
scroll to position [1554, 0]
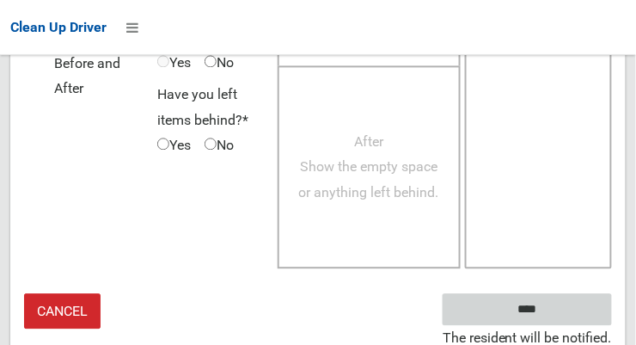
click at [553, 303] on input "****" at bounding box center [527, 309] width 169 height 32
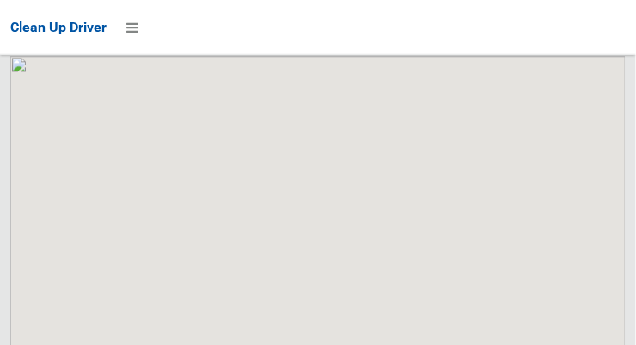
scroll to position [10253, 0]
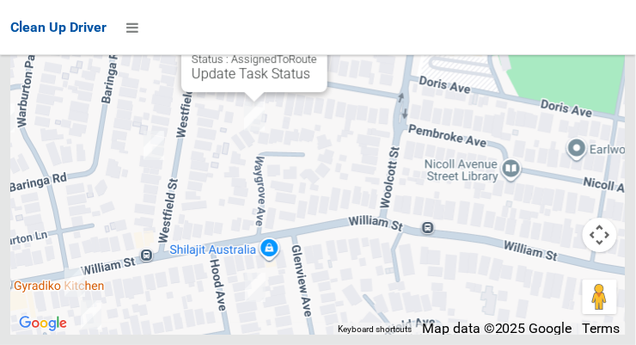
click at [317, 40] on button "Close" at bounding box center [296, 18] width 41 height 41
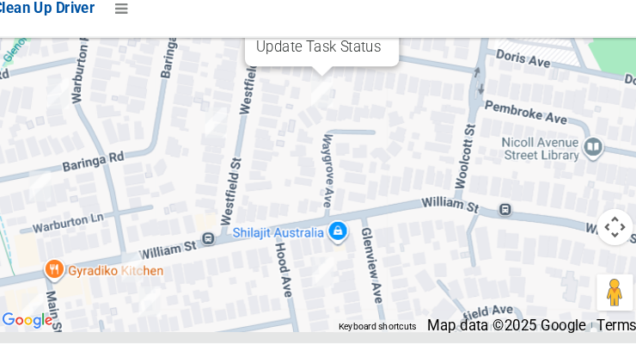
click at [280, 72] on link "Update Task Status" at bounding box center [319, 64] width 119 height 16
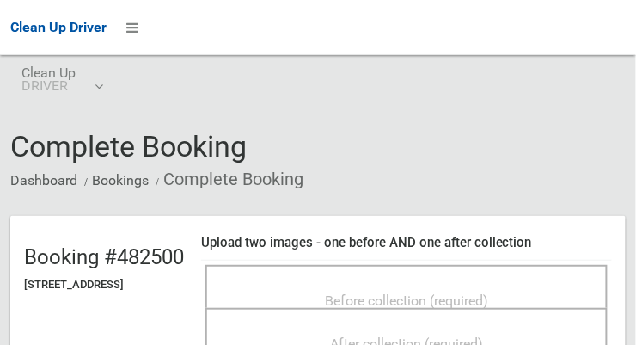
click at [460, 284] on div "Before collection (required)" at bounding box center [406, 300] width 365 height 32
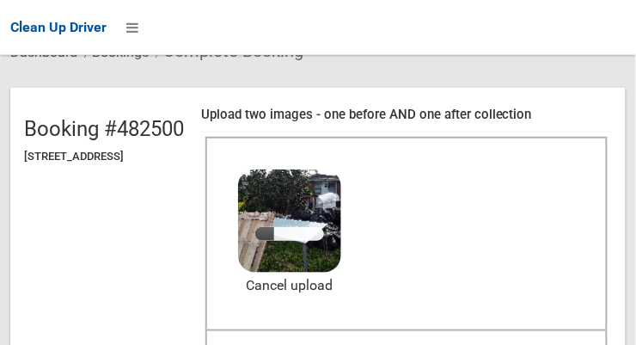
scroll to position [127, 0]
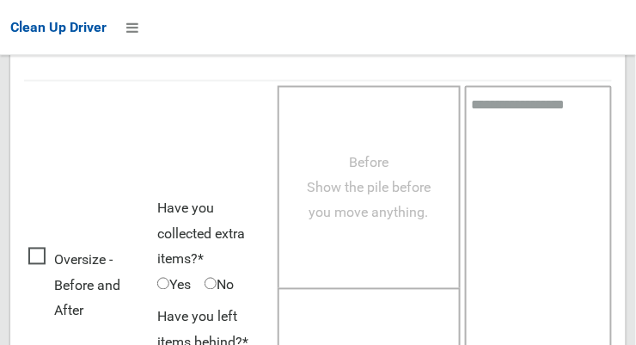
scroll to position [1554, 0]
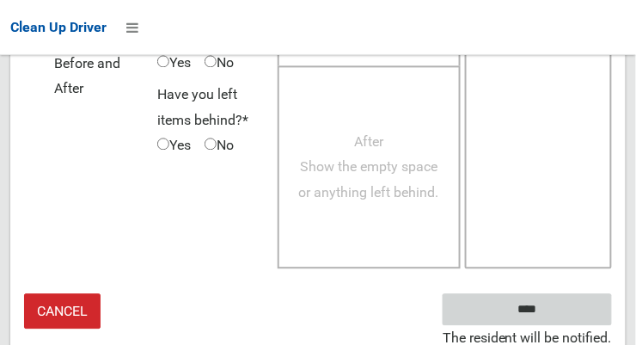
click at [540, 317] on input "****" at bounding box center [527, 309] width 169 height 32
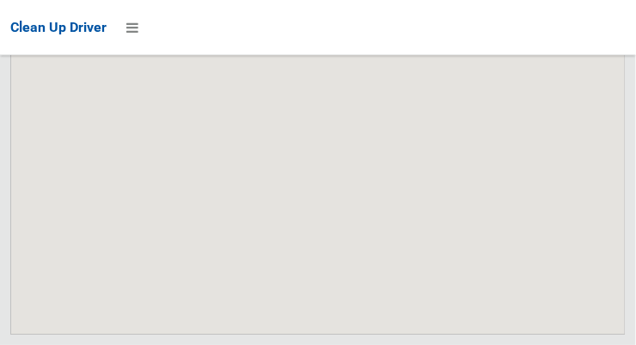
scroll to position [10253, 0]
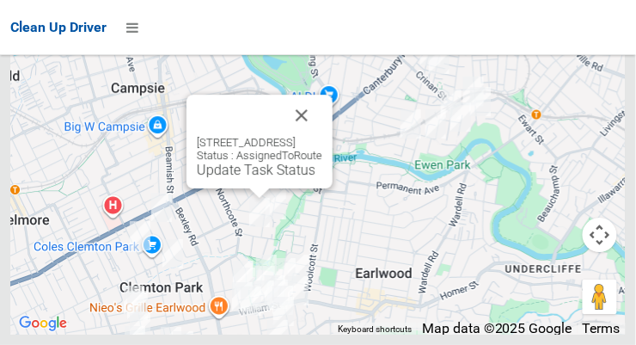
click at [322, 136] on button "Close" at bounding box center [301, 115] width 41 height 41
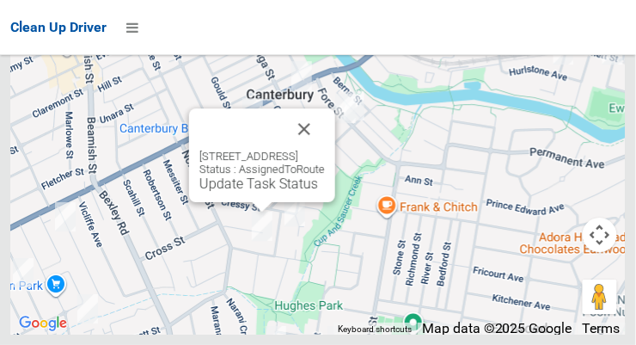
click at [325, 150] on button "Close" at bounding box center [304, 128] width 41 height 41
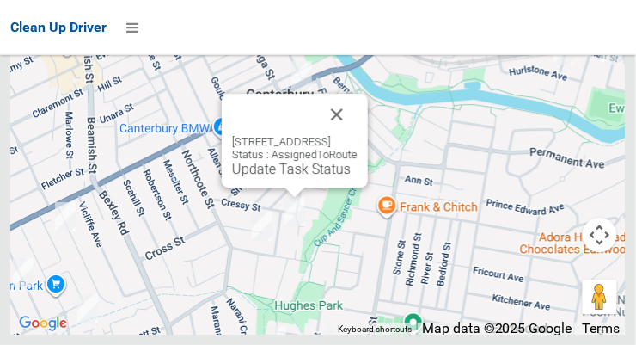
click at [358, 135] on button "Close" at bounding box center [336, 114] width 41 height 41
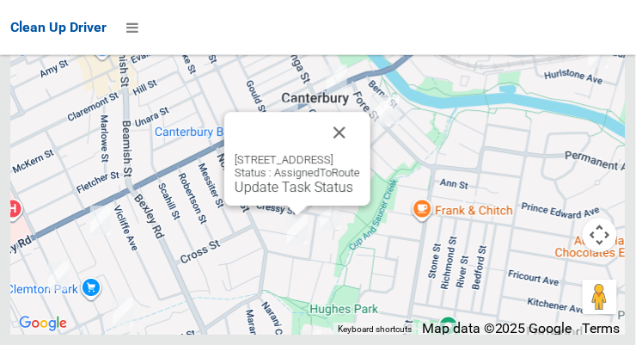
click at [360, 153] on button "Close" at bounding box center [339, 132] width 41 height 41
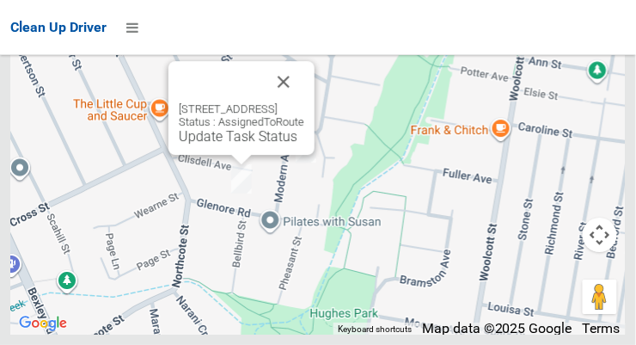
click at [304, 102] on button "Close" at bounding box center [283, 81] width 41 height 41
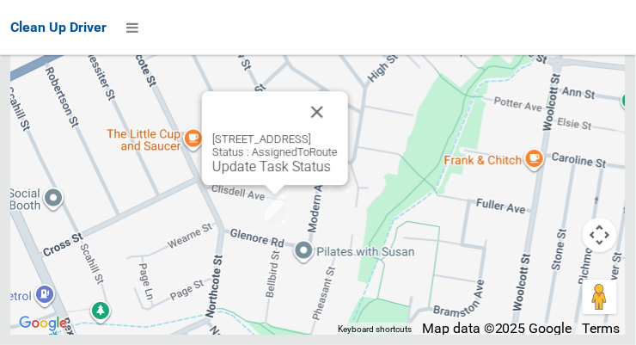
click at [262, 175] on link "Update Task Status" at bounding box center [271, 166] width 119 height 16
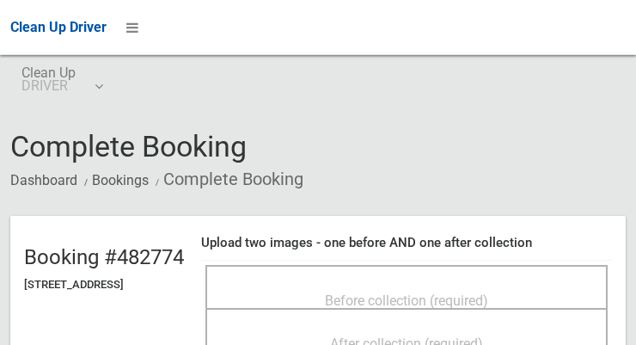
scroll to position [94, 0]
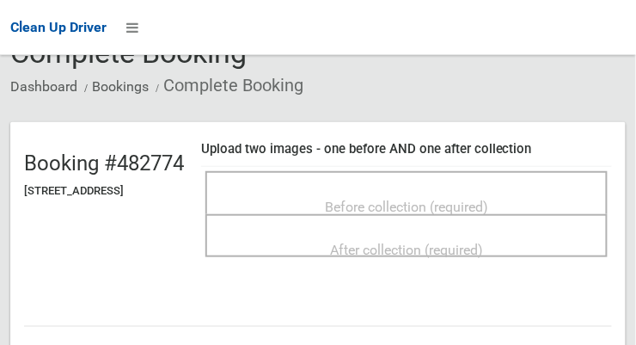
click at [416, 199] on span "Before collection (required)" at bounding box center [406, 207] width 163 height 16
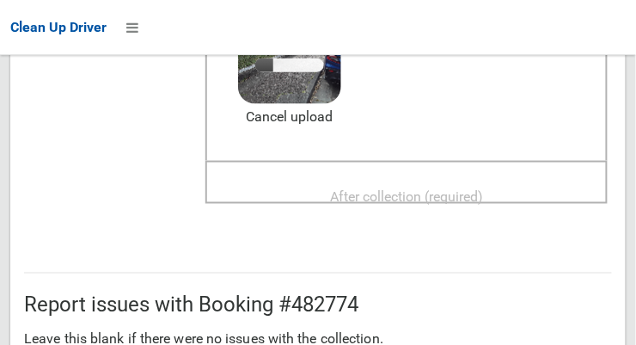
scroll to position [296, 0]
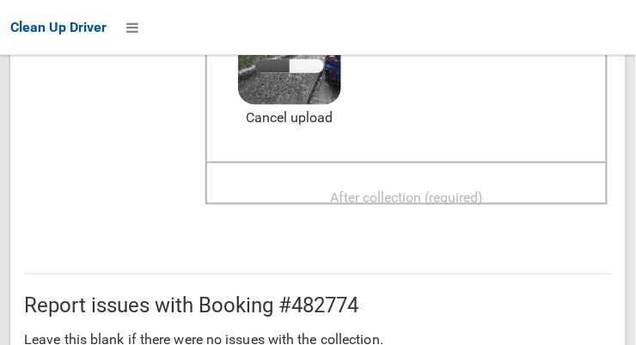
click at [483, 189] on span "After collection (required)" at bounding box center [406, 197] width 153 height 16
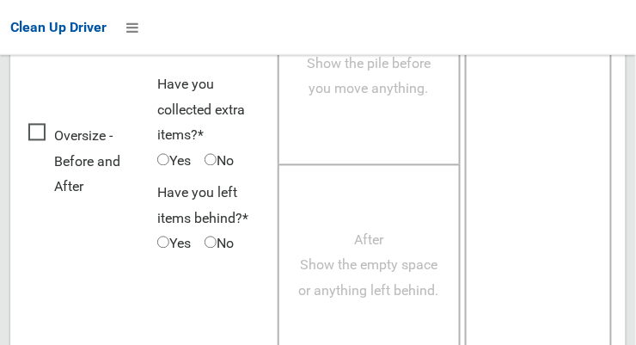
scroll to position [1554, 0]
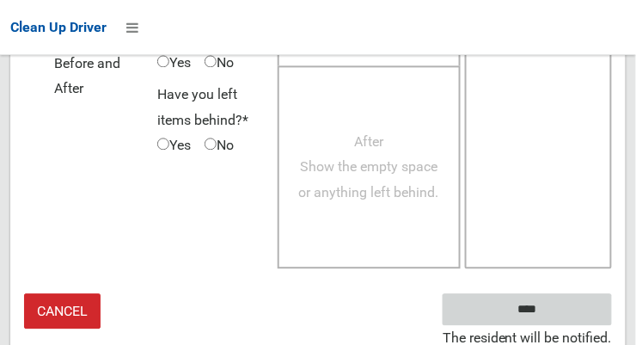
click at [553, 313] on input "****" at bounding box center [527, 309] width 169 height 32
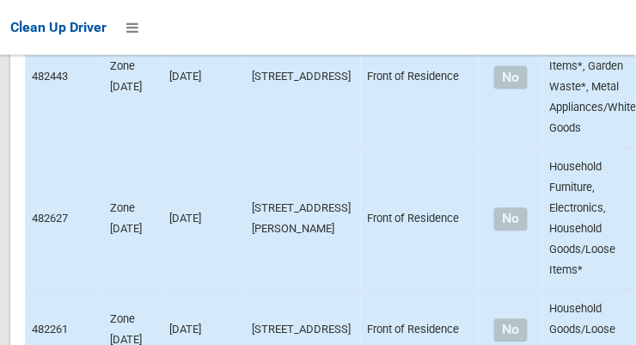
scroll to position [10253, 0]
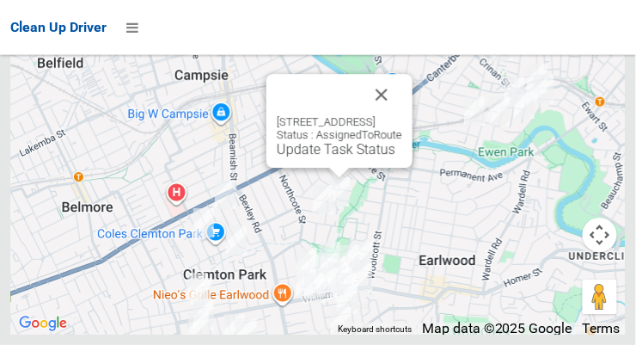
click at [331, 157] on link "Update Task Status" at bounding box center [336, 149] width 119 height 16
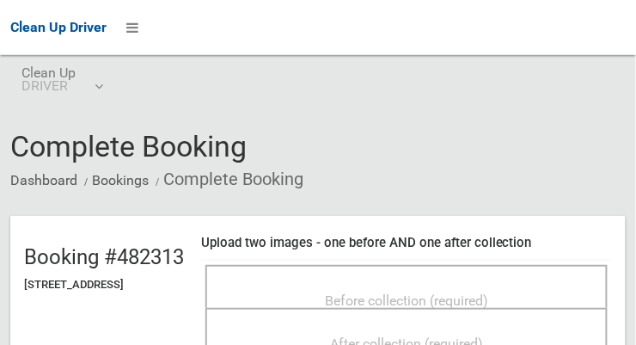
click at [488, 292] on span "Before collection (required)" at bounding box center [406, 300] width 163 height 16
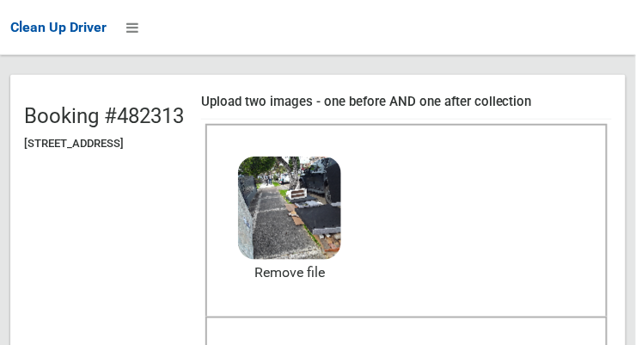
scroll to position [134, 0]
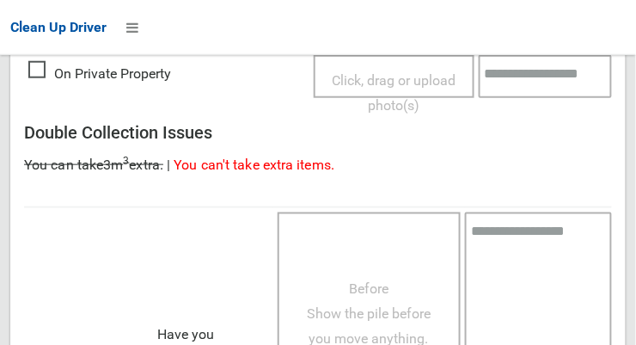
scroll to position [1554, 0]
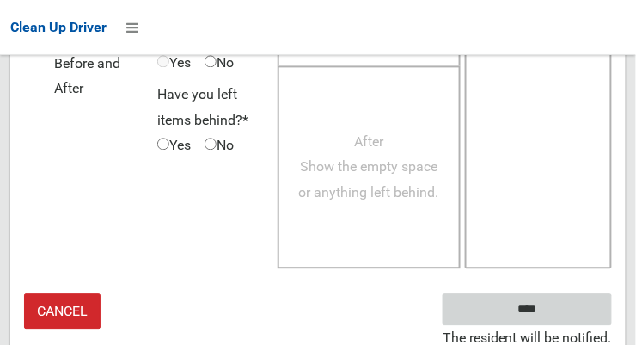
click at [523, 309] on input "****" at bounding box center [527, 309] width 169 height 32
